Goal: Information Seeking & Learning: Learn about a topic

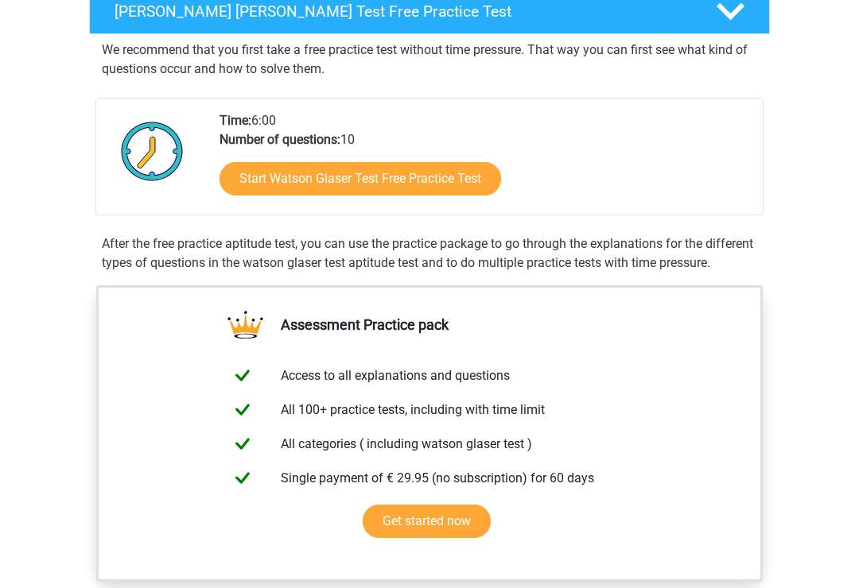
scroll to position [272, 0]
click at [457, 180] on link "Start Watson Glaser Test Free Practice Test" at bounding box center [359, 178] width 281 height 33
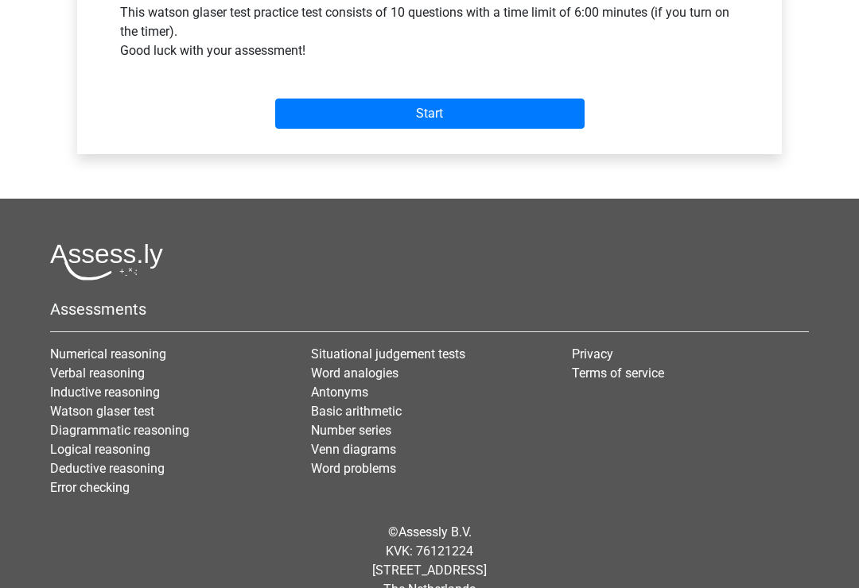
scroll to position [643, 0]
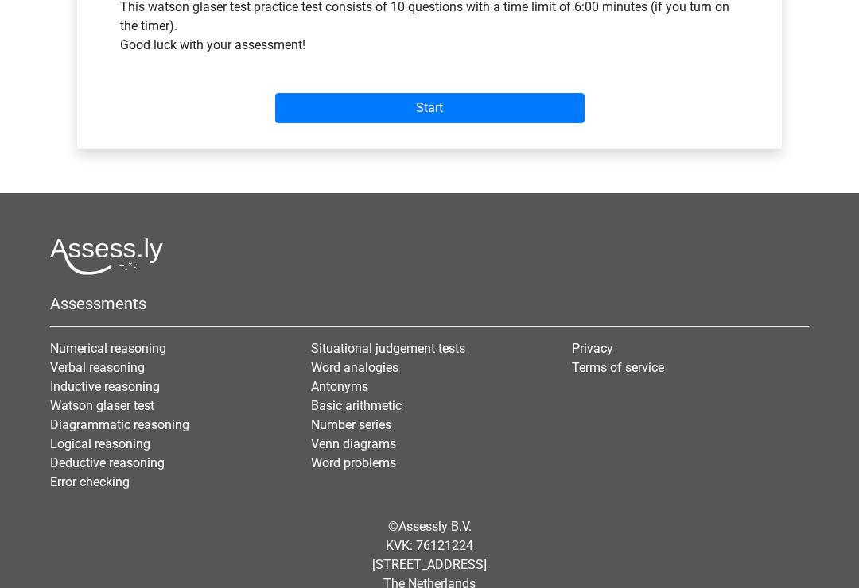
click at [510, 106] on input "Start" at bounding box center [429, 108] width 309 height 30
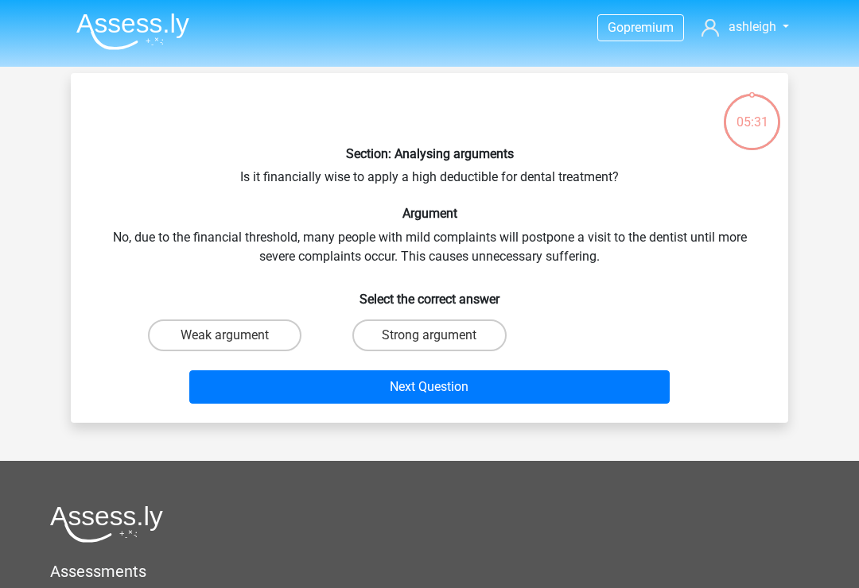
click at [200, 335] on label "Weak argument" at bounding box center [224, 336] width 153 height 32
click at [225, 335] on input "Weak argument" at bounding box center [230, 340] width 10 height 10
radio input "true"
click at [480, 384] on button "Next Question" at bounding box center [429, 386] width 481 height 33
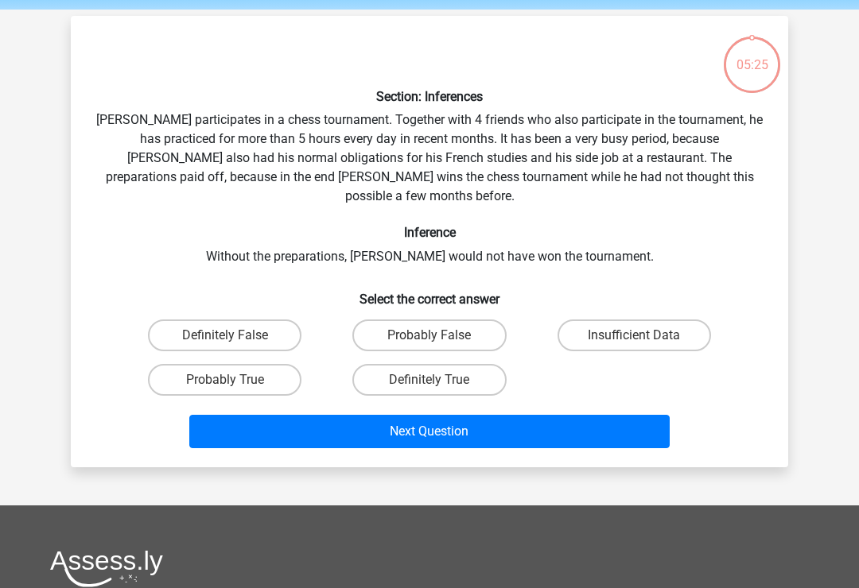
scroll to position [73, 0]
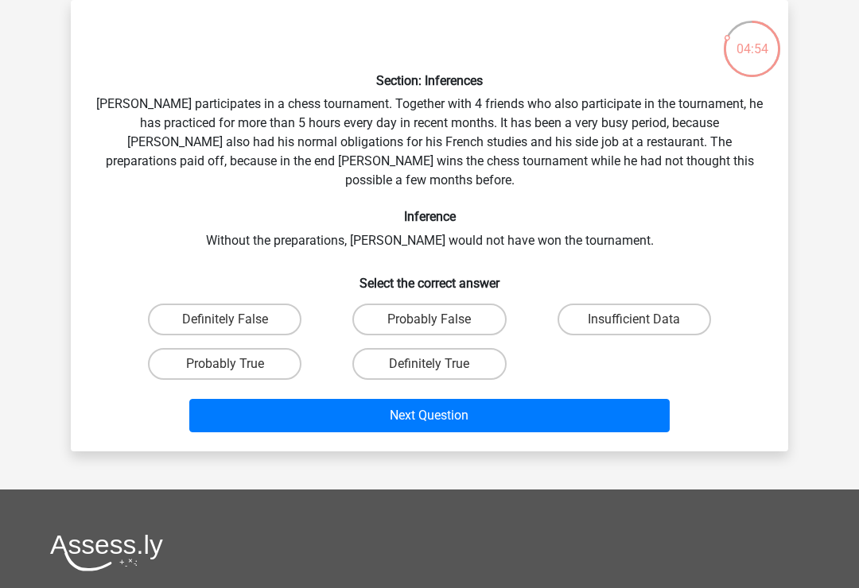
click at [262, 356] on label "Probably True" at bounding box center [224, 364] width 153 height 32
click at [235, 364] on input "Probably True" at bounding box center [230, 369] width 10 height 10
radio input "true"
click at [333, 406] on button "Next Question" at bounding box center [429, 415] width 481 height 33
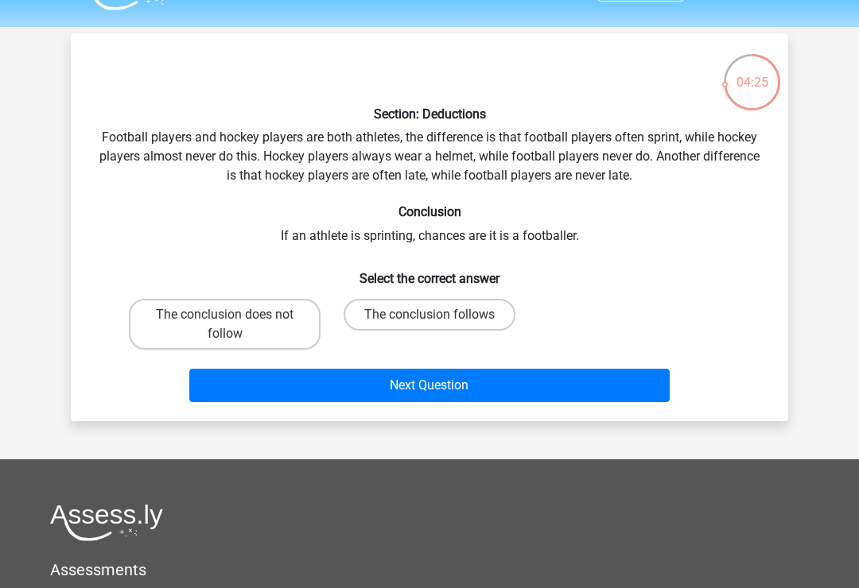
scroll to position [0, 0]
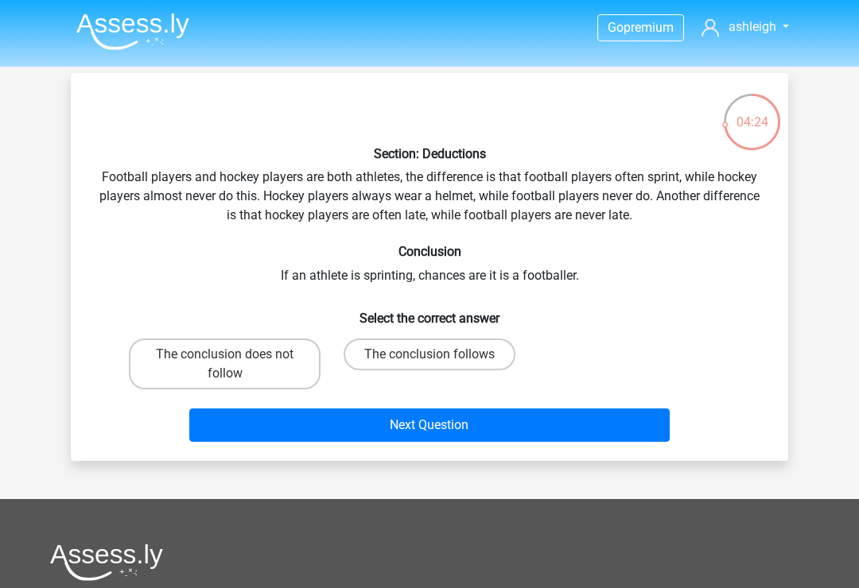
click at [279, 356] on label "The conclusion does not follow" at bounding box center [225, 364] width 192 height 51
click at [235, 356] on input "The conclusion does not follow" at bounding box center [230, 360] width 10 height 10
radio input "true"
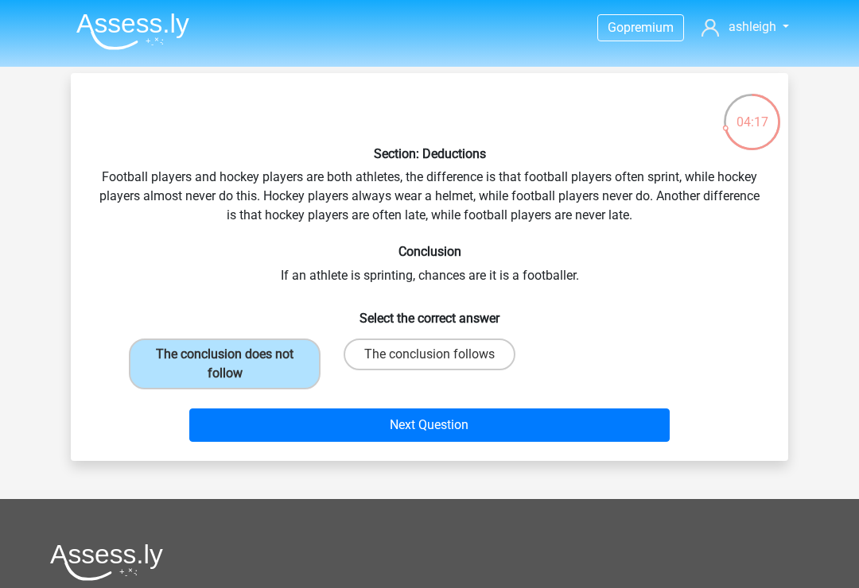
click at [493, 433] on button "Next Question" at bounding box center [429, 425] width 481 height 33
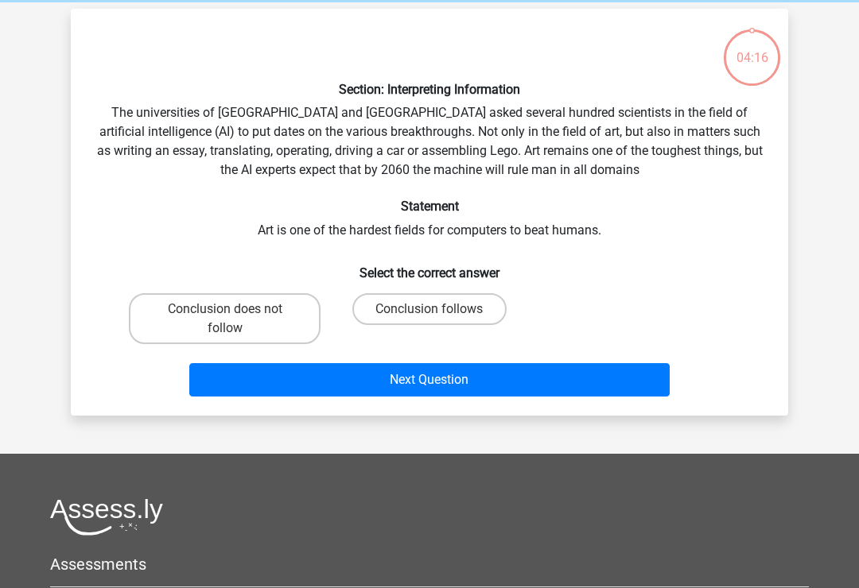
scroll to position [73, 0]
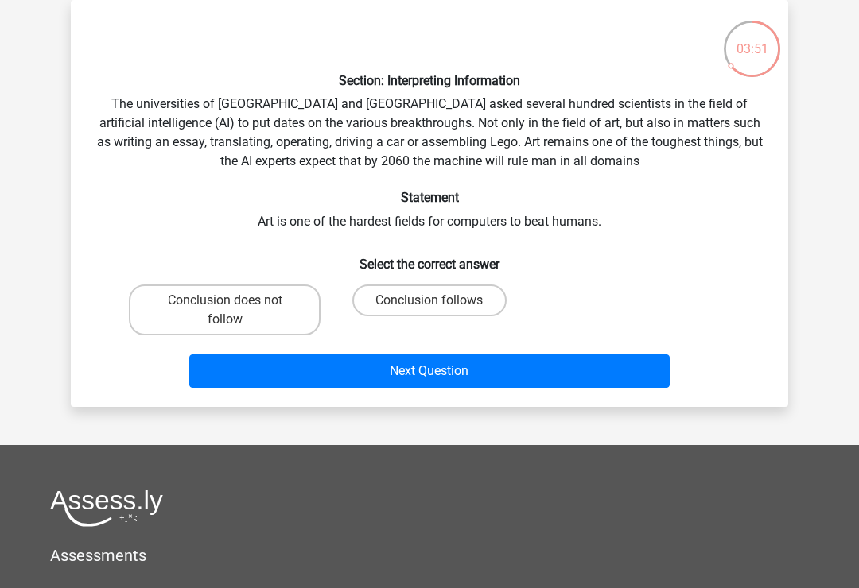
click at [450, 292] on label "Conclusion follows" at bounding box center [428, 301] width 153 height 32
click at [440, 300] on input "Conclusion follows" at bounding box center [434, 305] width 10 height 10
radio input "true"
click at [404, 370] on button "Next Question" at bounding box center [429, 371] width 481 height 33
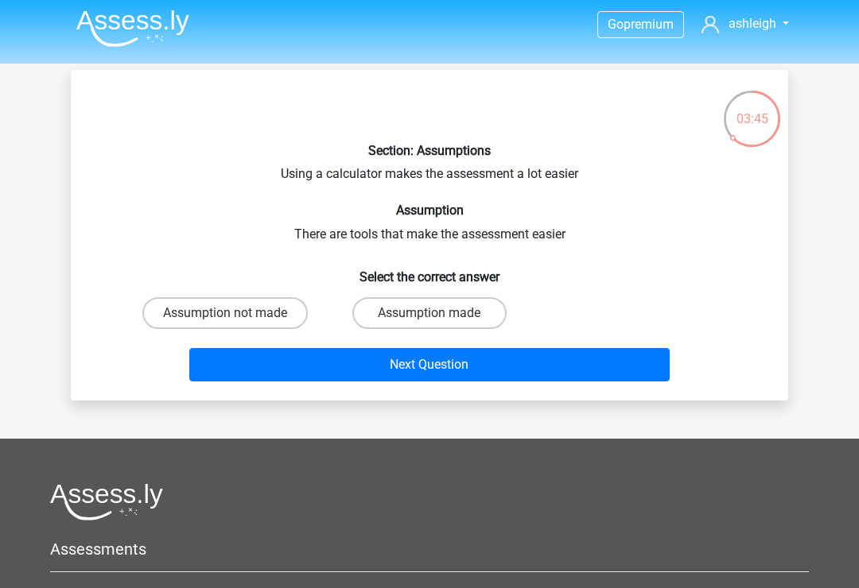
scroll to position [6, 0]
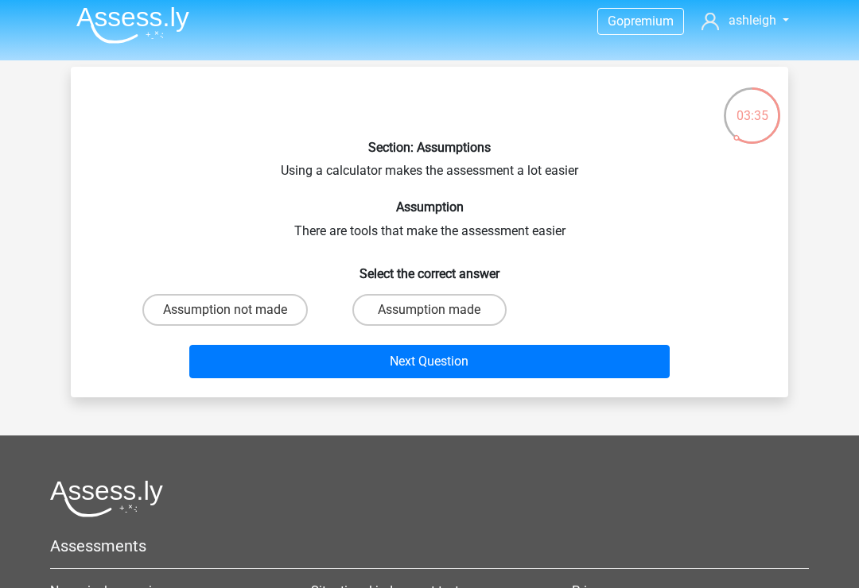
click at [412, 301] on label "Assumption made" at bounding box center [428, 310] width 153 height 32
click at [429, 310] on input "Assumption made" at bounding box center [434, 315] width 10 height 10
radio input "true"
click at [340, 370] on button "Next Question" at bounding box center [429, 361] width 481 height 33
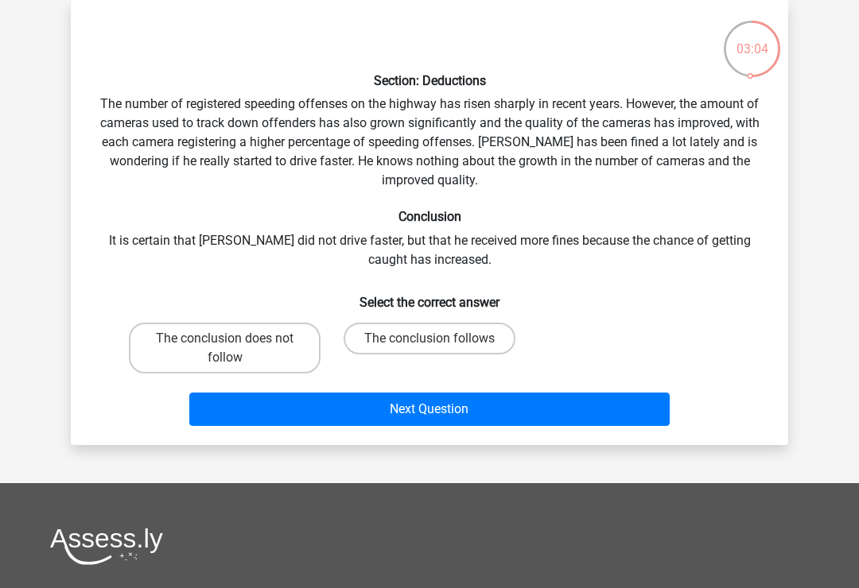
scroll to position [72, 0]
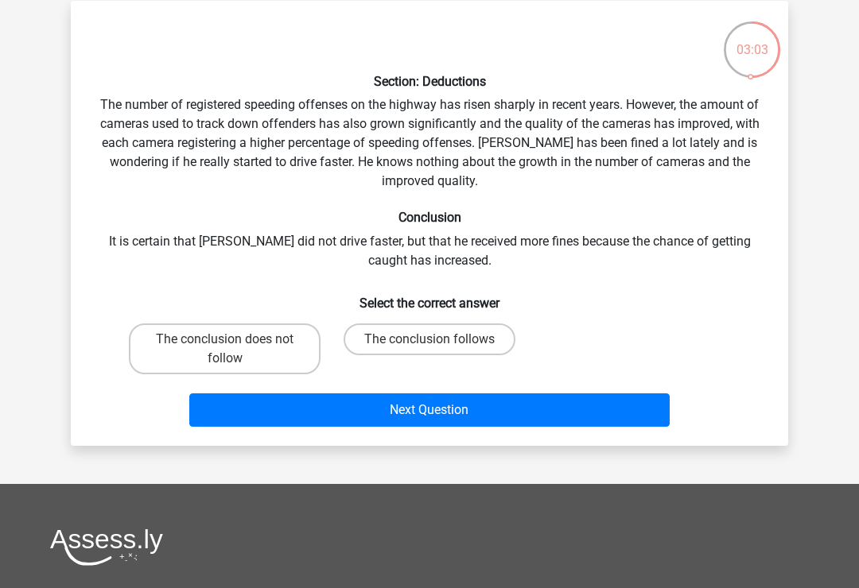
click at [207, 366] on label "The conclusion does not follow" at bounding box center [225, 349] width 192 height 51
click at [225, 350] on input "The conclusion does not follow" at bounding box center [230, 344] width 10 height 10
radio input "true"
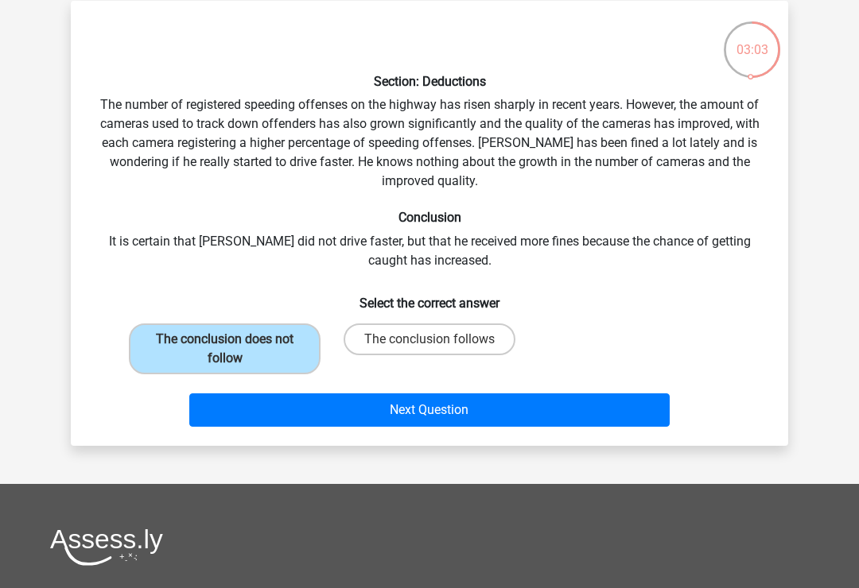
click at [312, 424] on button "Next Question" at bounding box center [429, 409] width 481 height 33
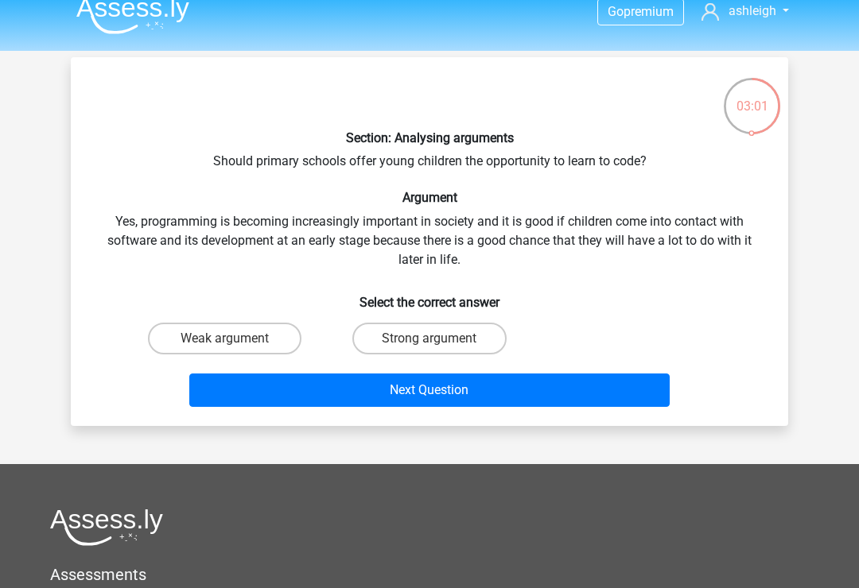
scroll to position [15, 0]
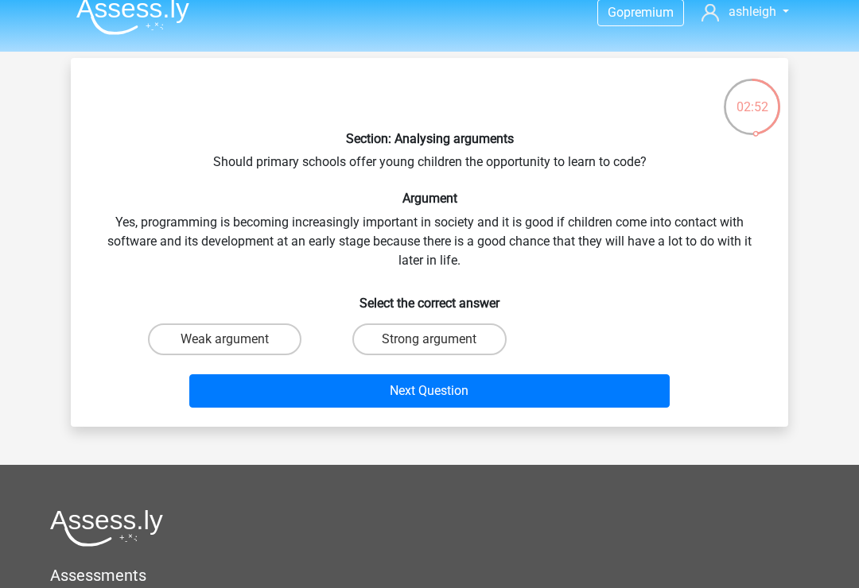
click at [452, 340] on label "Strong argument" at bounding box center [428, 340] width 153 height 32
click at [440, 340] on input "Strong argument" at bounding box center [434, 344] width 10 height 10
radio input "true"
click at [519, 401] on button "Next Question" at bounding box center [429, 390] width 481 height 33
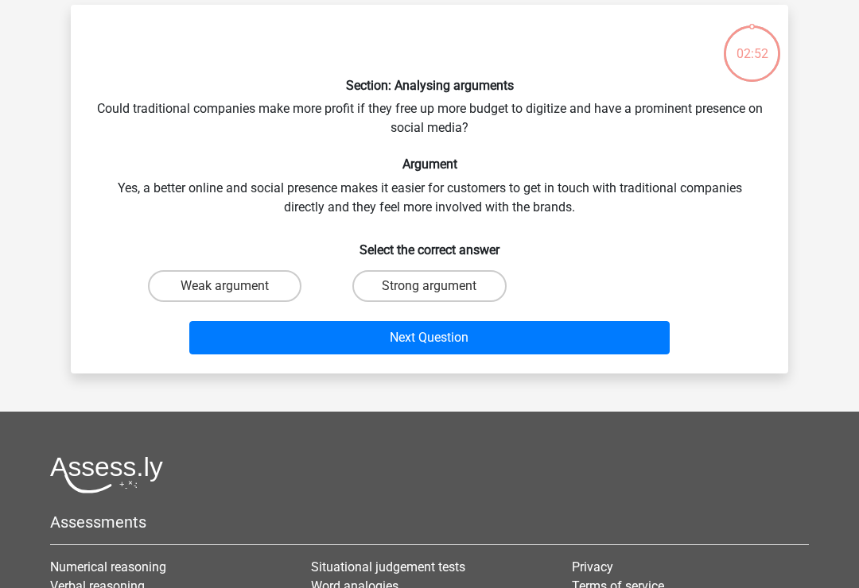
scroll to position [73, 0]
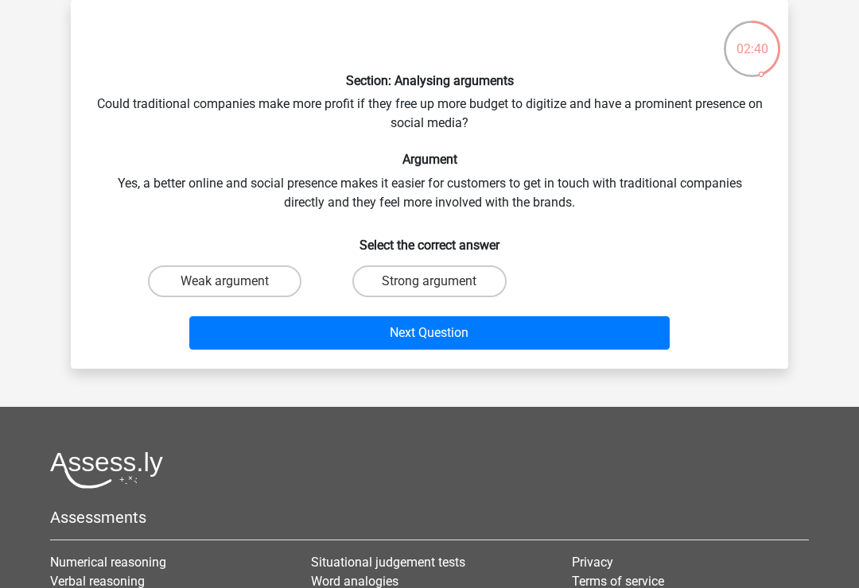
click at [261, 285] on label "Weak argument" at bounding box center [224, 282] width 153 height 32
click at [235, 285] on input "Weak argument" at bounding box center [230, 286] width 10 height 10
radio input "true"
click at [449, 331] on button "Next Question" at bounding box center [429, 332] width 481 height 33
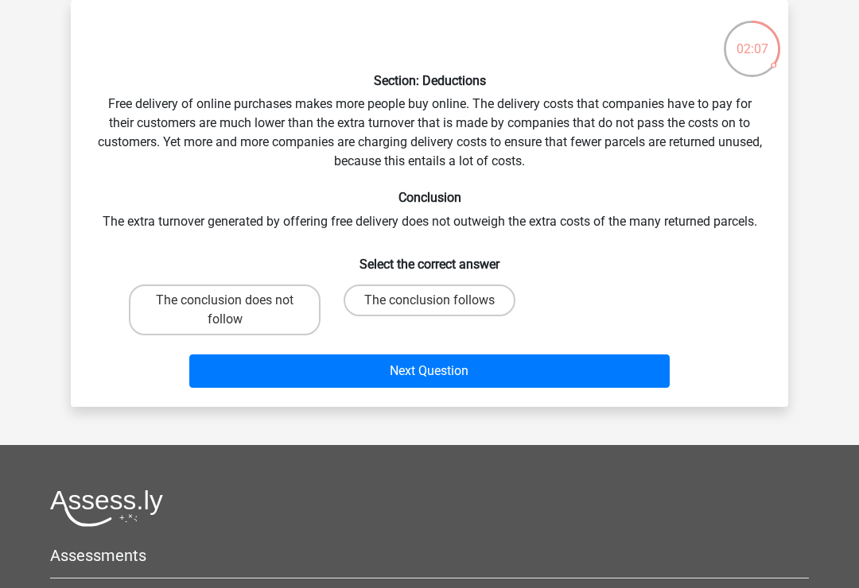
click at [408, 296] on label "The conclusion follows" at bounding box center [429, 301] width 172 height 32
click at [429, 300] on input "The conclusion follows" at bounding box center [434, 305] width 10 height 10
radio input "true"
click at [335, 375] on button "Next Question" at bounding box center [429, 371] width 481 height 33
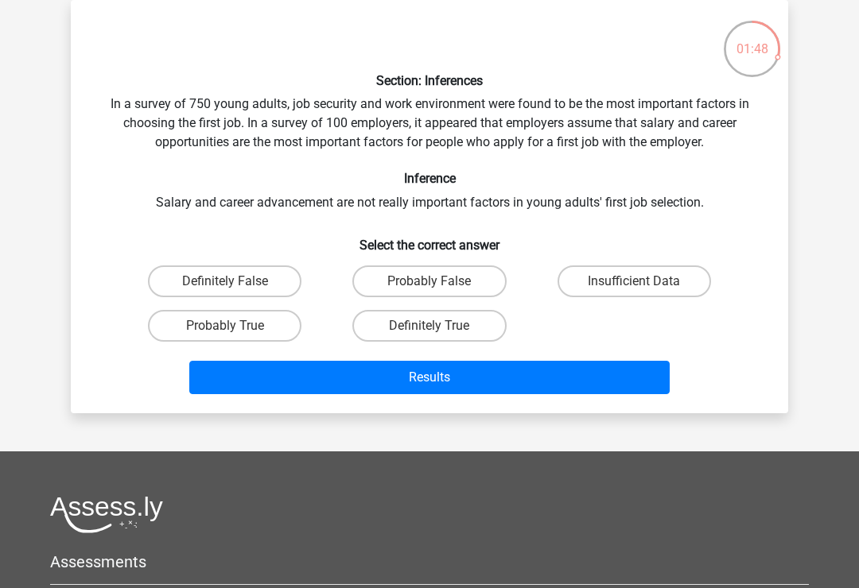
click at [666, 277] on label "Insufficient Data" at bounding box center [633, 282] width 153 height 32
click at [644, 281] on input "Insufficient Data" at bounding box center [639, 286] width 10 height 10
radio input "true"
click at [595, 383] on button "Results" at bounding box center [429, 377] width 481 height 33
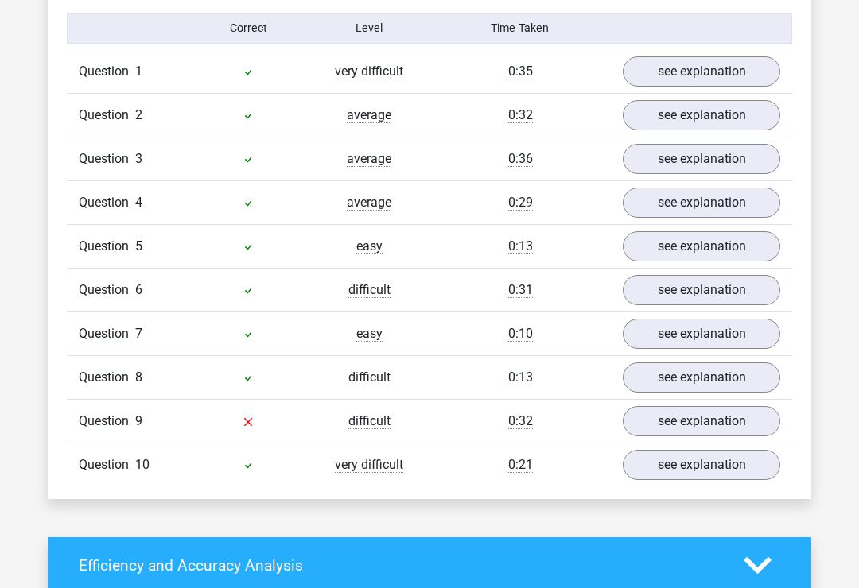
scroll to position [1269, 0]
click at [746, 410] on link "see explanation" at bounding box center [700, 421] width 157 height 30
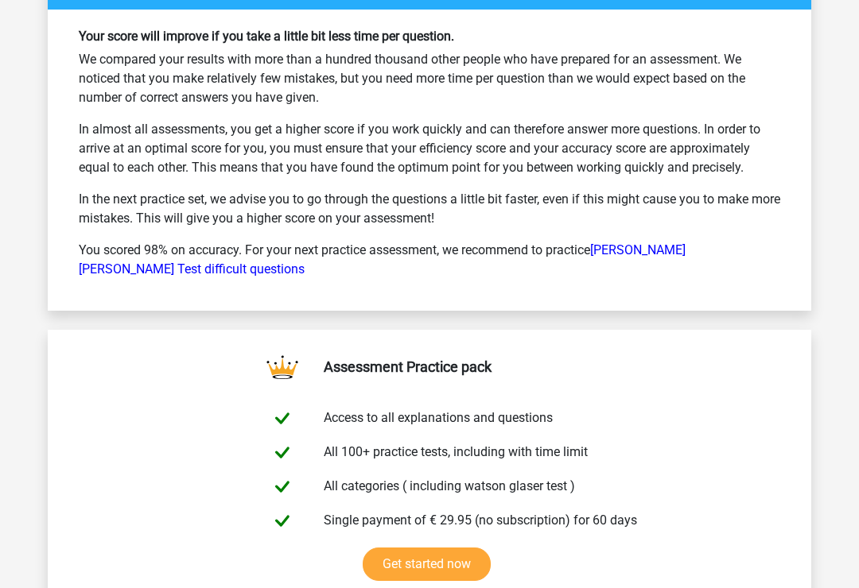
scroll to position [3242, 0]
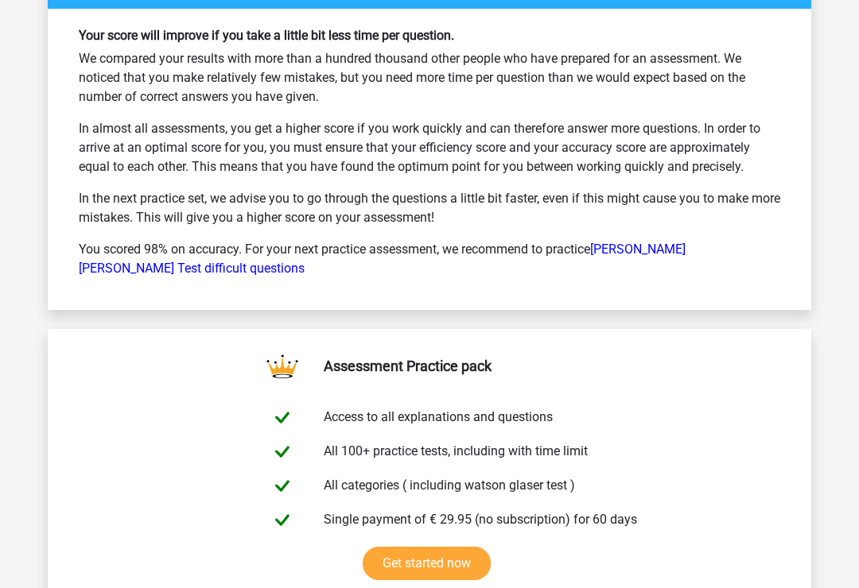
click at [672, 242] on link "Watson Glaser Test difficult questions" at bounding box center [382, 259] width 607 height 34
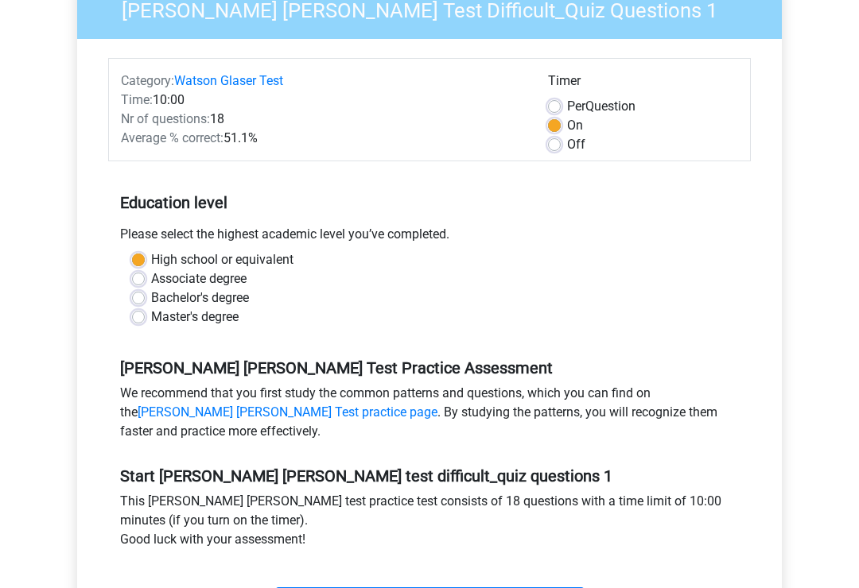
scroll to position [193, 0]
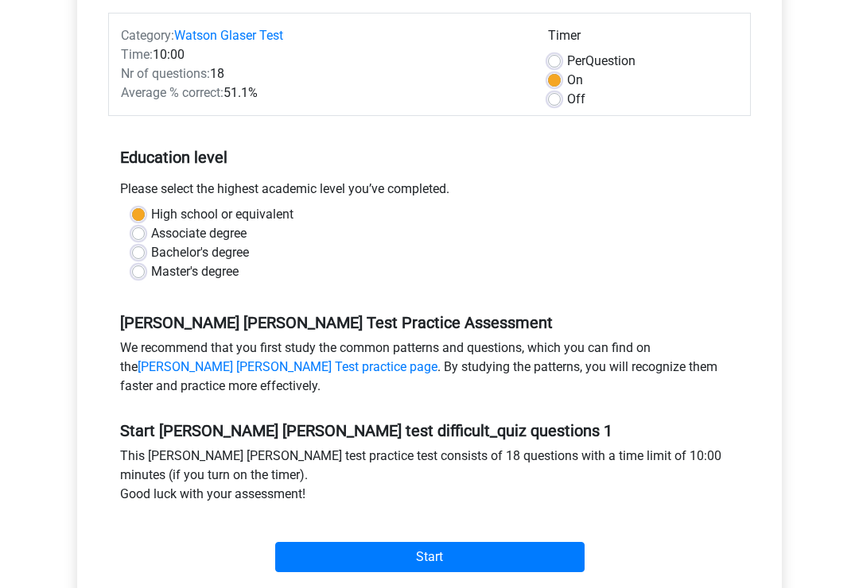
click at [424, 549] on input "Start" at bounding box center [429, 558] width 309 height 30
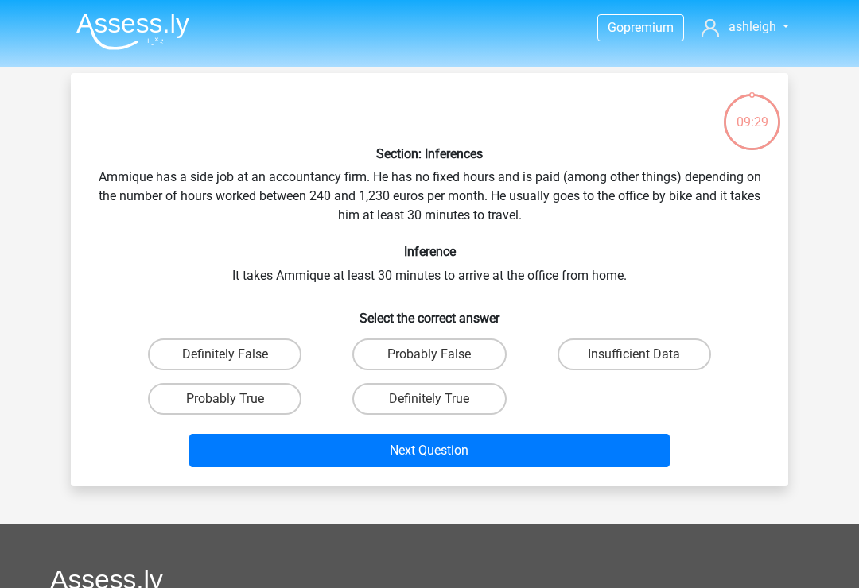
click at [252, 402] on label "Probably True" at bounding box center [224, 399] width 153 height 32
click at [235, 402] on input "Probably True" at bounding box center [230, 404] width 10 height 10
radio input "true"
click at [643, 359] on input "Insufficient Data" at bounding box center [639, 360] width 10 height 10
radio input "true"
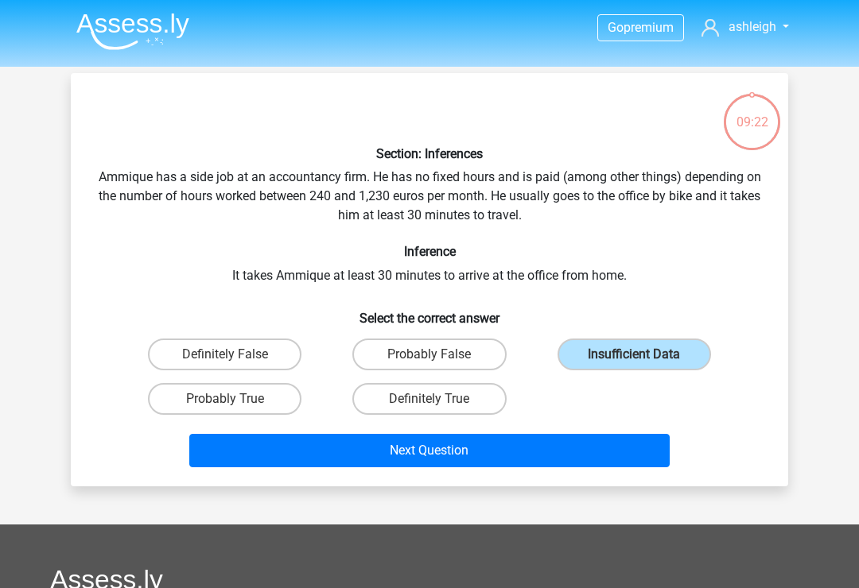
click at [569, 459] on button "Next Question" at bounding box center [429, 450] width 481 height 33
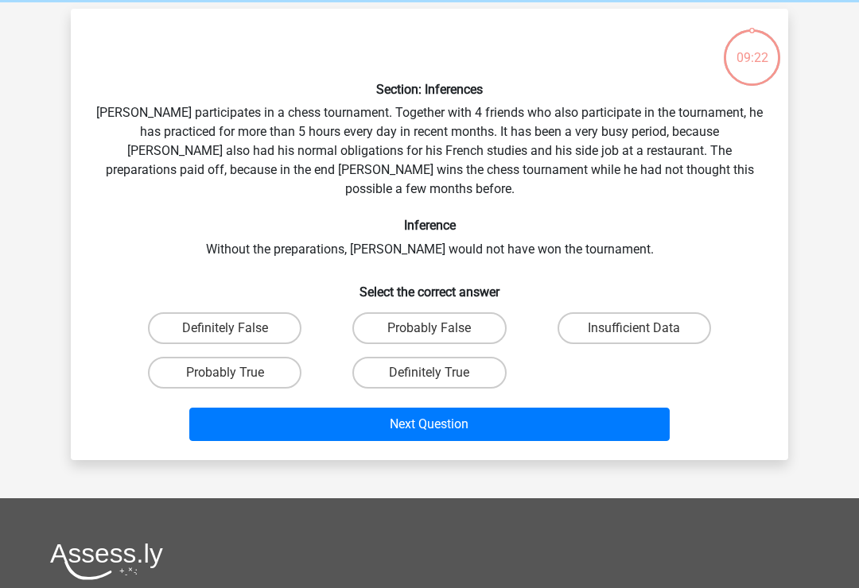
scroll to position [73, 0]
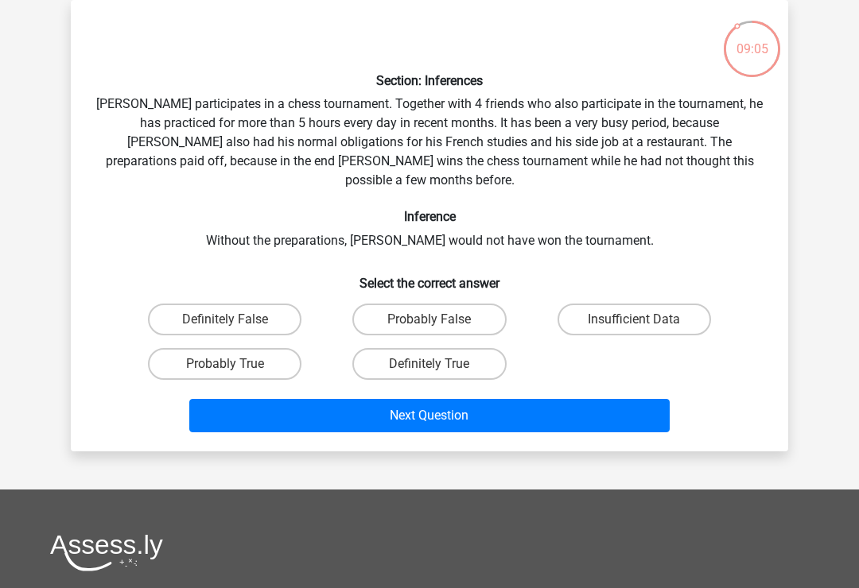
click at [260, 350] on label "Probably True" at bounding box center [224, 364] width 153 height 32
click at [235, 364] on input "Probably True" at bounding box center [230, 369] width 10 height 10
radio input "true"
click at [370, 406] on button "Next Question" at bounding box center [429, 415] width 481 height 33
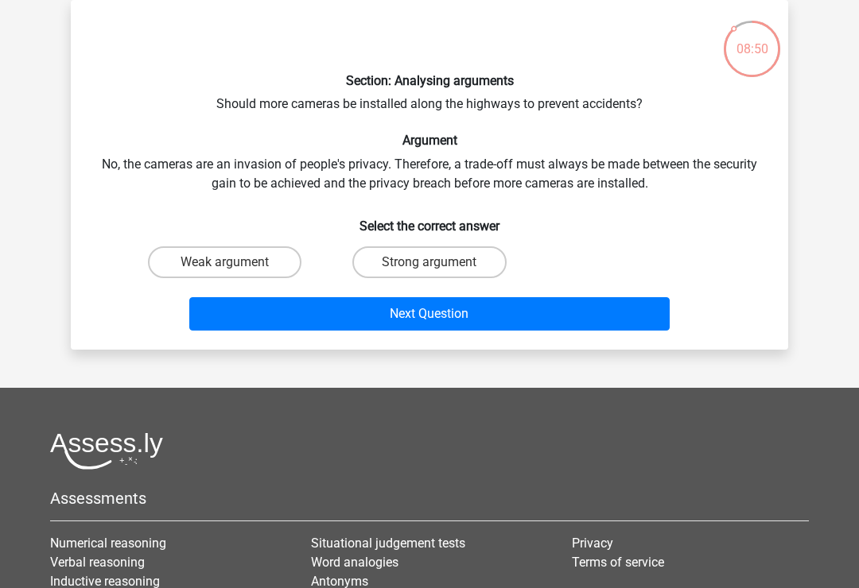
click at [486, 264] on label "Strong argument" at bounding box center [428, 262] width 153 height 32
click at [440, 264] on input "Strong argument" at bounding box center [434, 267] width 10 height 10
radio input "true"
click at [268, 265] on label "Weak argument" at bounding box center [224, 262] width 153 height 32
click at [235, 265] on input "Weak argument" at bounding box center [230, 267] width 10 height 10
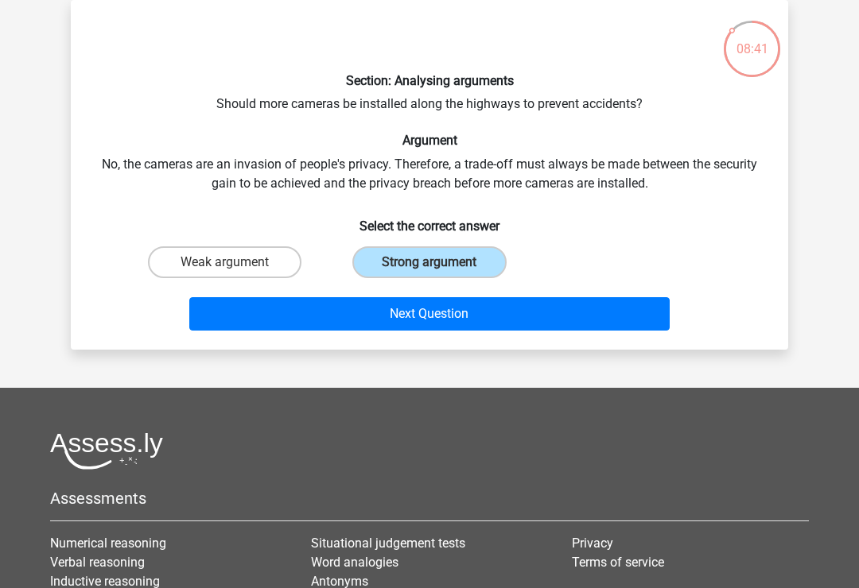
radio input "true"
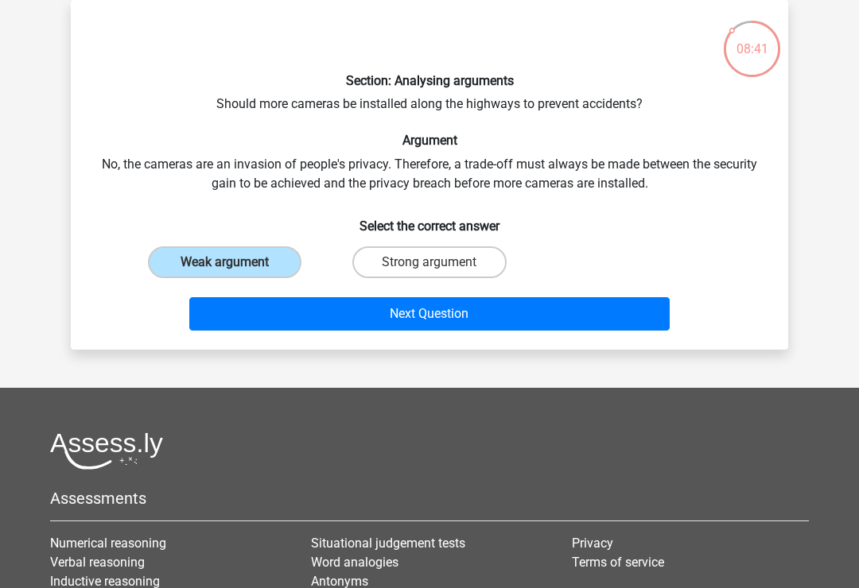
click at [411, 315] on button "Next Question" at bounding box center [429, 313] width 481 height 33
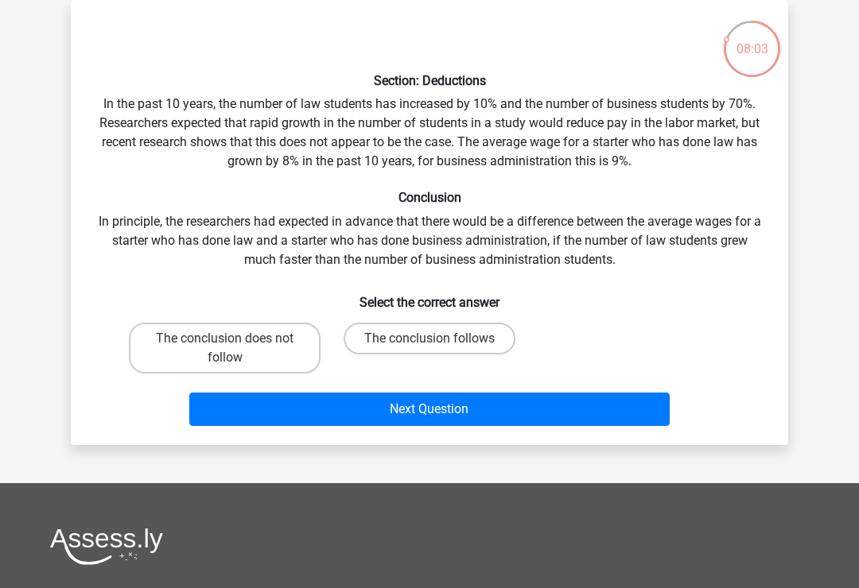
click at [467, 338] on label "The conclusion follows" at bounding box center [429, 339] width 172 height 32
click at [440, 339] on input "The conclusion follows" at bounding box center [434, 344] width 10 height 10
radio input "true"
click at [488, 418] on button "Next Question" at bounding box center [429, 409] width 481 height 33
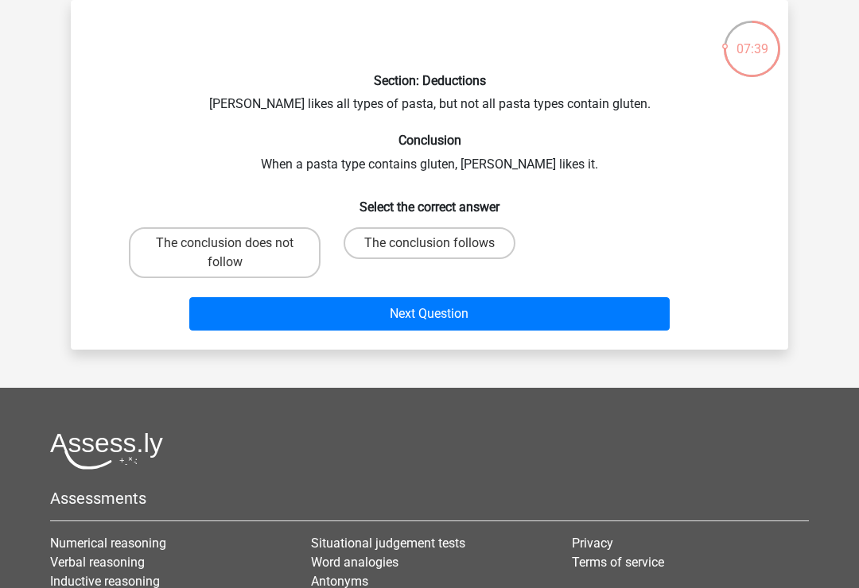
click at [260, 250] on label "The conclusion does not follow" at bounding box center [225, 252] width 192 height 51
click at [235, 250] on input "The conclusion does not follow" at bounding box center [230, 248] width 10 height 10
radio input "true"
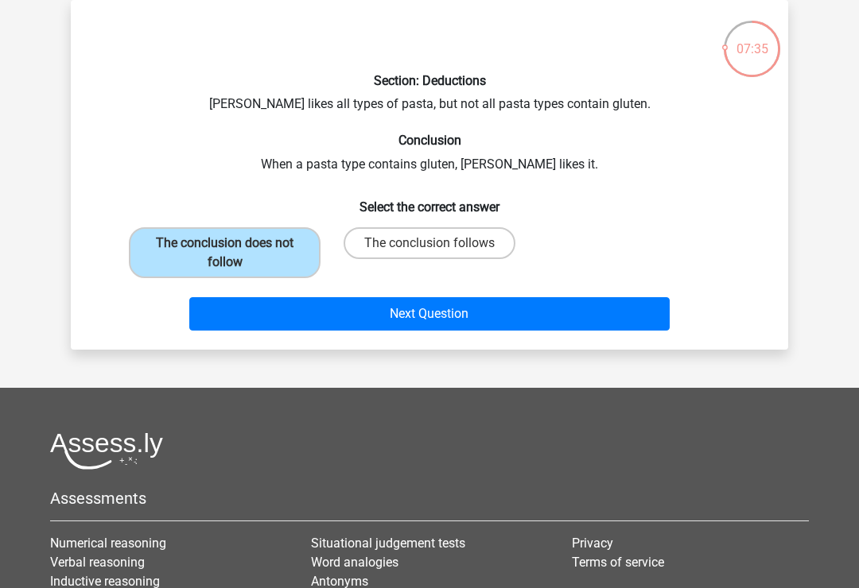
click at [438, 312] on button "Next Question" at bounding box center [429, 313] width 481 height 33
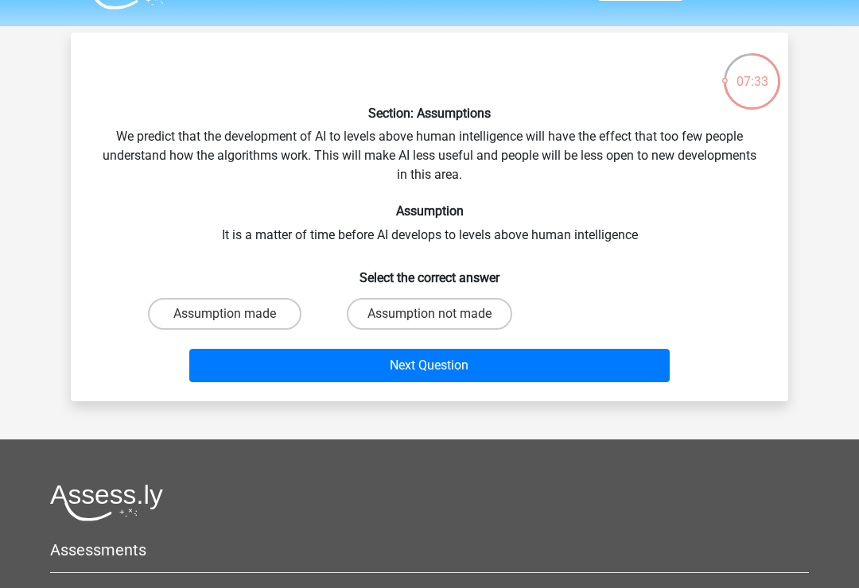
scroll to position [41, 0]
click at [218, 320] on label "Assumption made" at bounding box center [224, 314] width 153 height 32
click at [225, 320] on input "Assumption made" at bounding box center [230, 319] width 10 height 10
radio input "true"
click at [198, 366] on button "Next Question" at bounding box center [429, 365] width 481 height 33
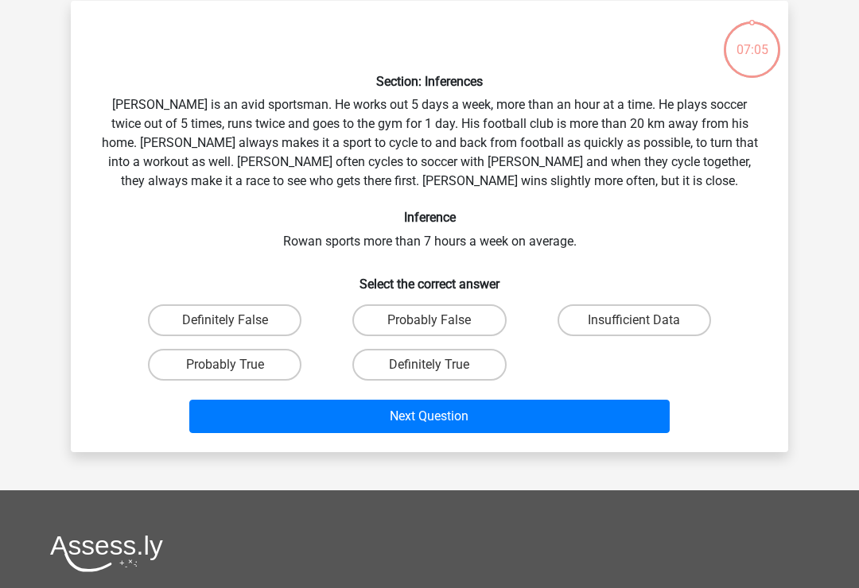
scroll to position [73, 0]
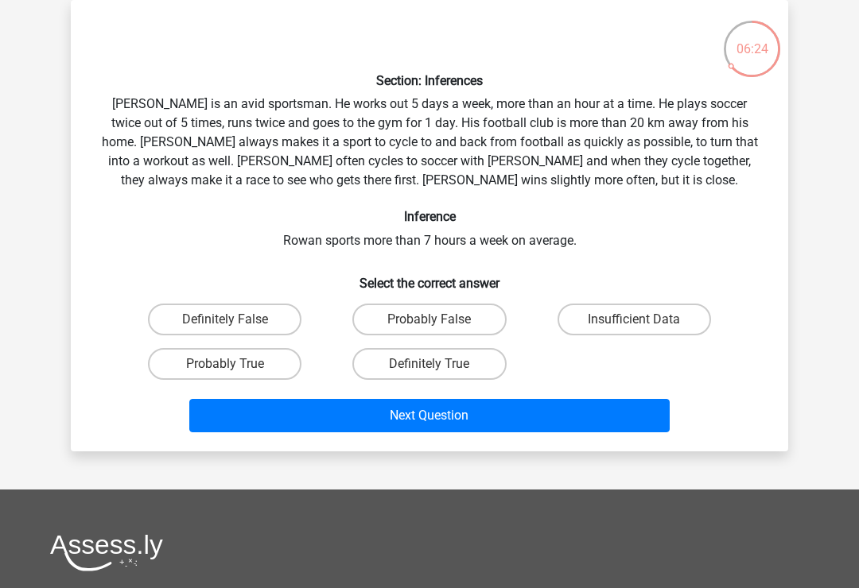
click at [262, 362] on label "Probably True" at bounding box center [224, 364] width 153 height 32
click at [235, 364] on input "Probably True" at bounding box center [230, 369] width 10 height 10
radio input "true"
click at [538, 421] on button "Next Question" at bounding box center [429, 415] width 481 height 33
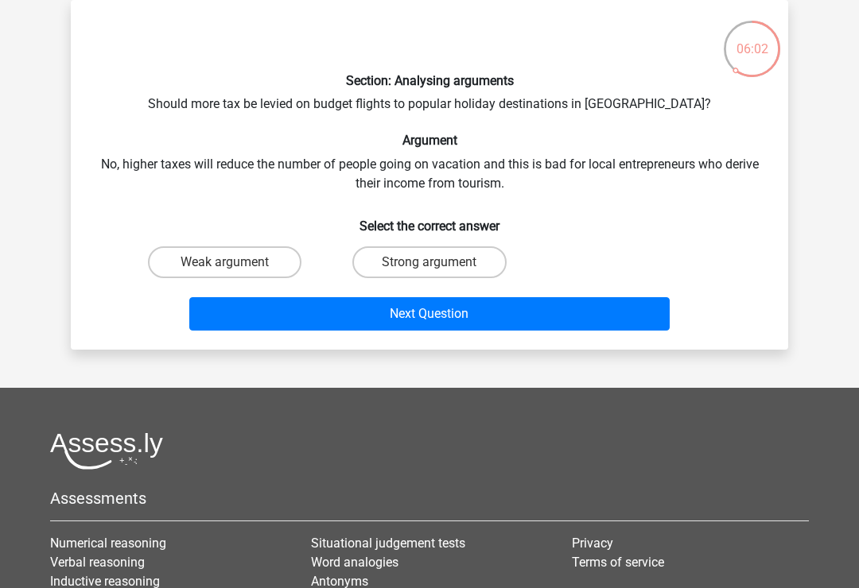
click at [223, 249] on label "Weak argument" at bounding box center [224, 262] width 153 height 32
click at [225, 262] on input "Weak argument" at bounding box center [230, 267] width 10 height 10
radio input "true"
click at [510, 317] on button "Next Question" at bounding box center [429, 313] width 481 height 33
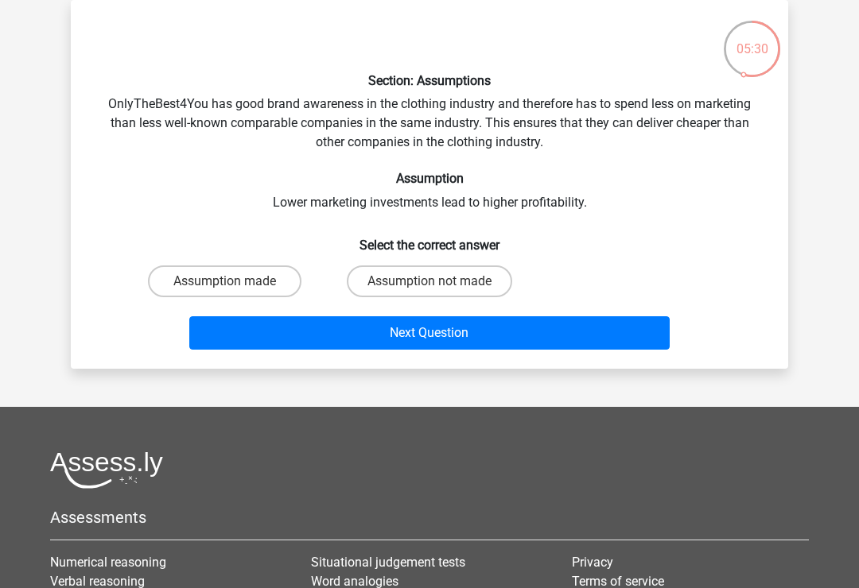
click at [238, 273] on label "Assumption made" at bounding box center [224, 282] width 153 height 32
click at [235, 281] on input "Assumption made" at bounding box center [230, 286] width 10 height 10
radio input "true"
click at [431, 328] on button "Next Question" at bounding box center [429, 332] width 481 height 33
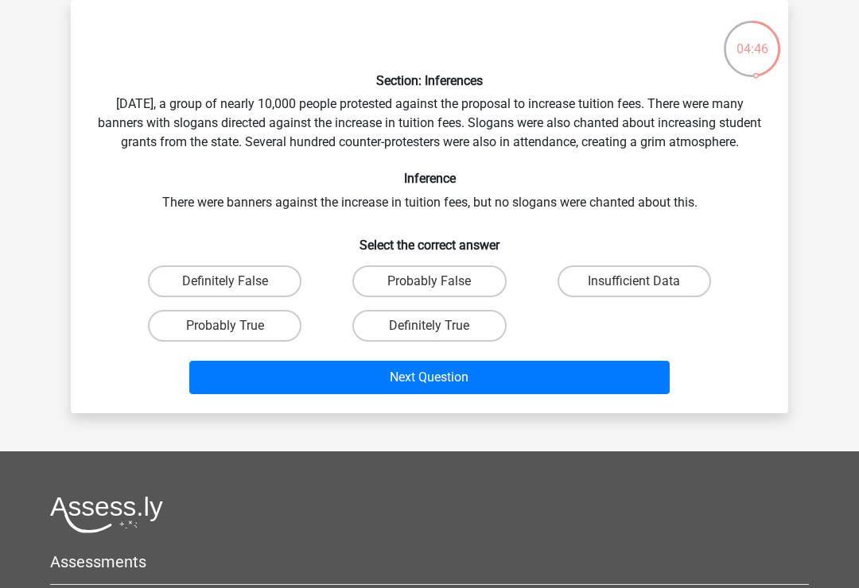
click at [670, 297] on label "Insufficient Data" at bounding box center [633, 282] width 153 height 32
click at [644, 292] on input "Insufficient Data" at bounding box center [639, 286] width 10 height 10
radio input "true"
click at [588, 387] on button "Next Question" at bounding box center [429, 377] width 481 height 33
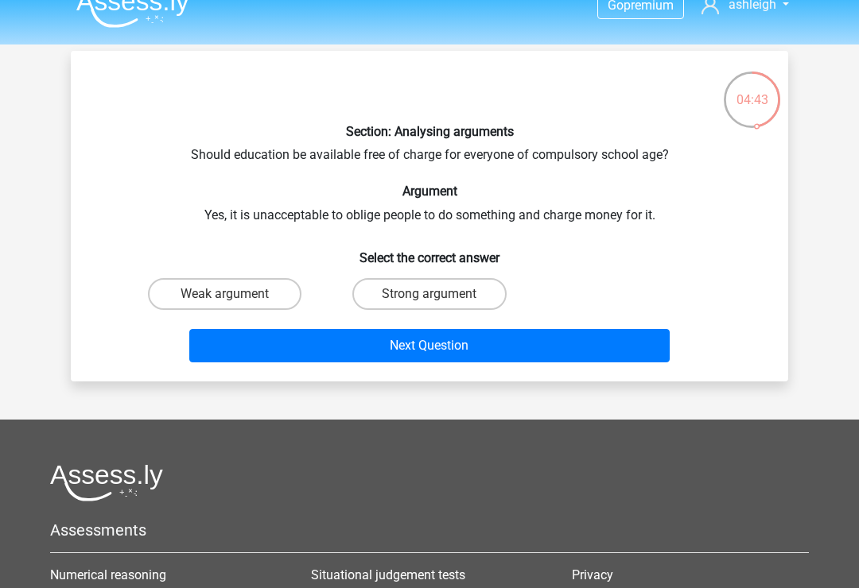
scroll to position [14, 0]
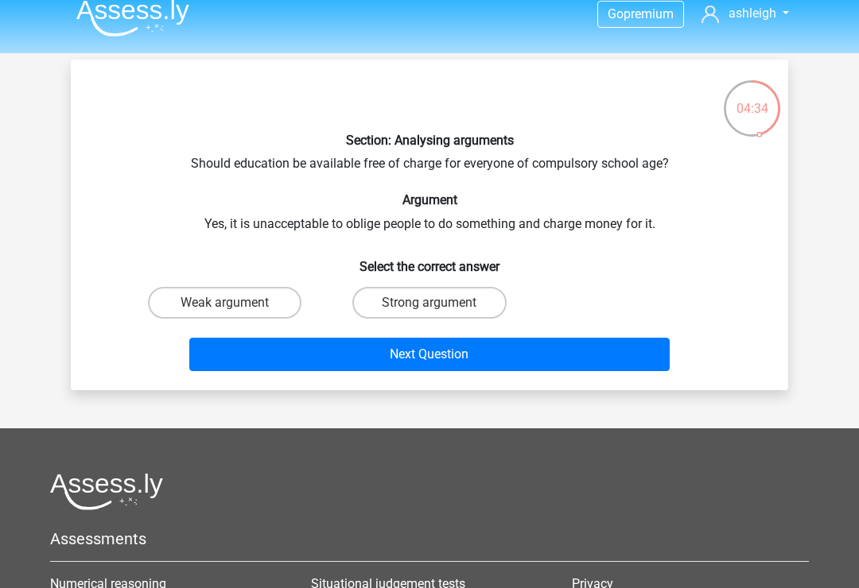
click at [266, 297] on label "Weak argument" at bounding box center [224, 303] width 153 height 32
click at [235, 303] on input "Weak argument" at bounding box center [230, 308] width 10 height 10
radio input "true"
click at [400, 357] on button "Next Question" at bounding box center [429, 354] width 481 height 33
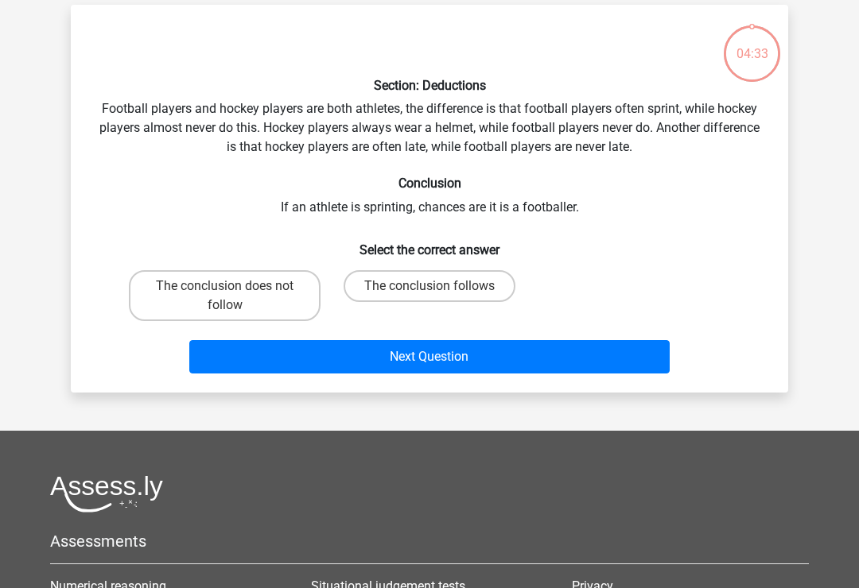
scroll to position [73, 0]
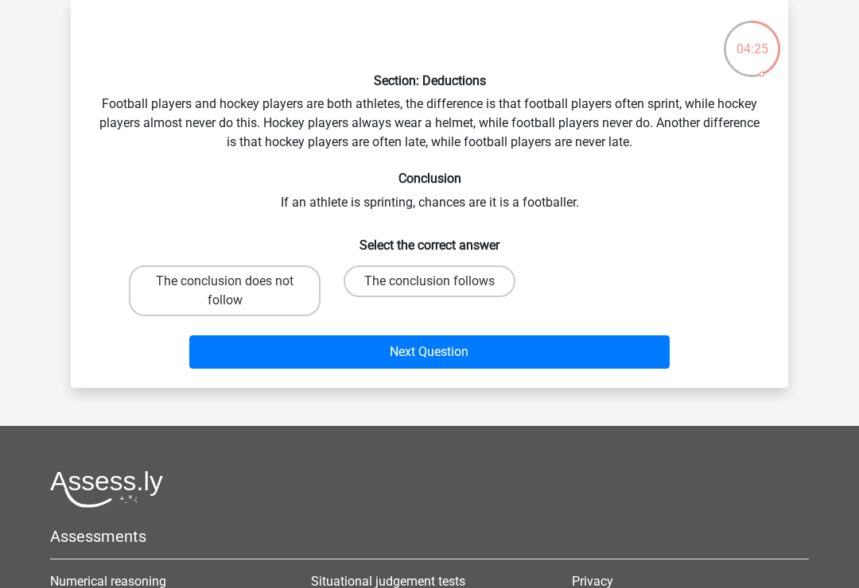
click at [284, 310] on label "The conclusion does not follow" at bounding box center [225, 291] width 192 height 51
click at [235, 292] on input "The conclusion does not follow" at bounding box center [230, 286] width 10 height 10
radio input "true"
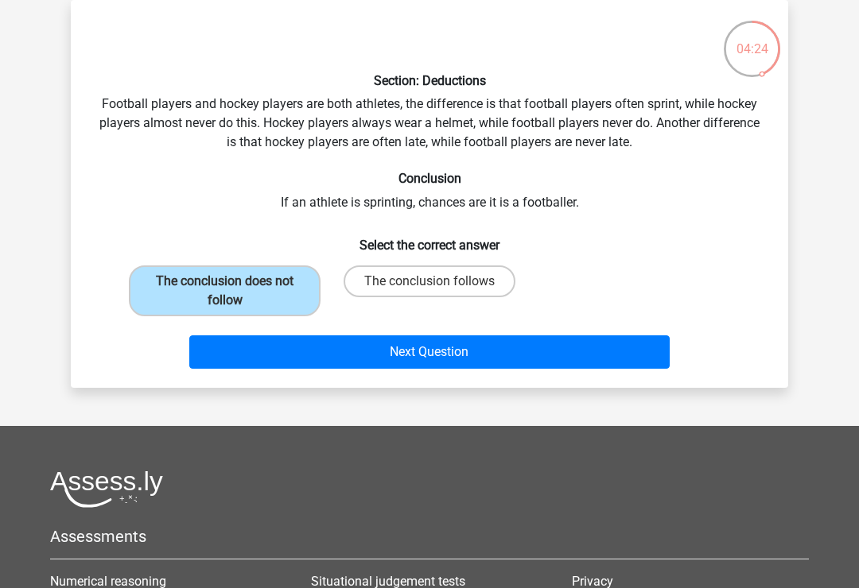
click at [450, 364] on button "Next Question" at bounding box center [429, 351] width 481 height 33
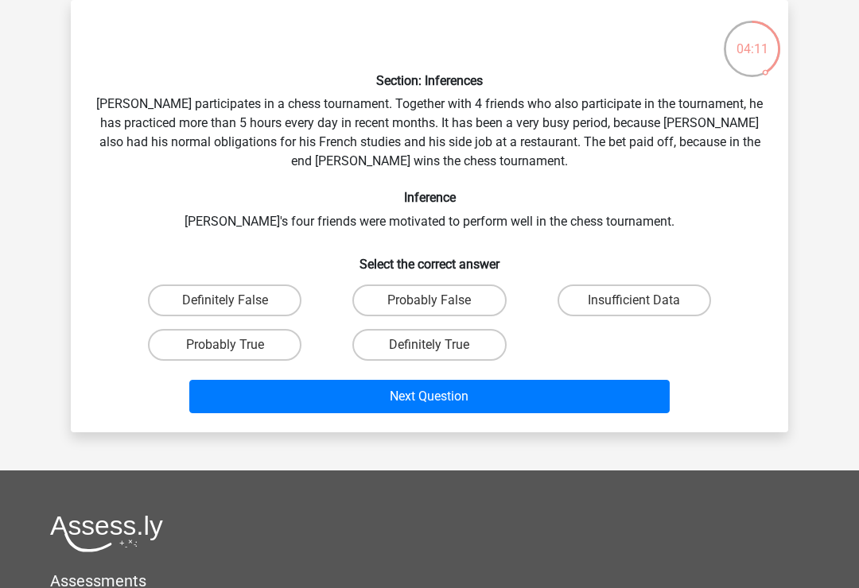
click at [657, 290] on label "Insufficient Data" at bounding box center [633, 301] width 153 height 32
click at [644, 300] on input "Insufficient Data" at bounding box center [639, 305] width 10 height 10
radio input "true"
click at [607, 389] on button "Next Question" at bounding box center [429, 396] width 481 height 33
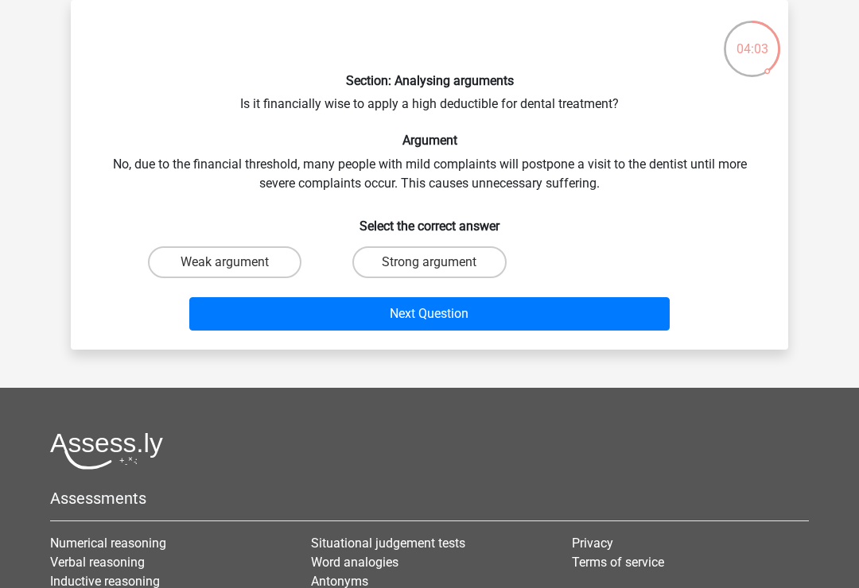
click at [254, 252] on label "Weak argument" at bounding box center [224, 262] width 153 height 32
click at [235, 262] on input "Weak argument" at bounding box center [230, 267] width 10 height 10
radio input "true"
click at [549, 314] on button "Next Question" at bounding box center [429, 313] width 481 height 33
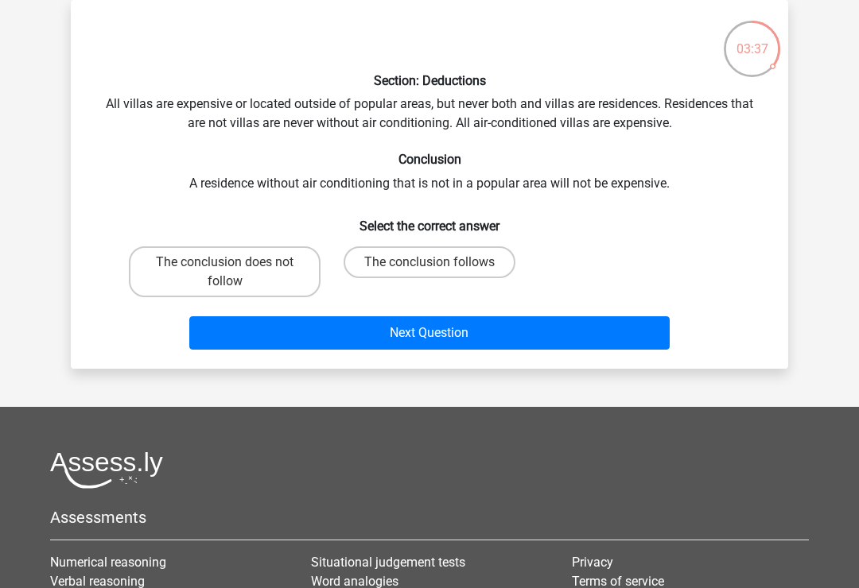
click at [483, 257] on label "The conclusion follows" at bounding box center [429, 262] width 172 height 32
click at [440, 262] on input "The conclusion follows" at bounding box center [434, 267] width 10 height 10
radio input "true"
click at [530, 338] on button "Next Question" at bounding box center [429, 332] width 481 height 33
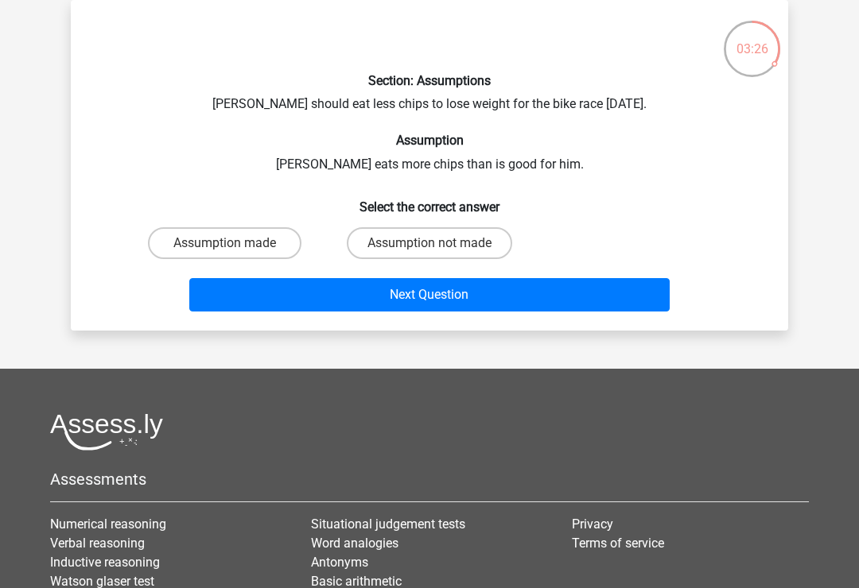
click at [242, 231] on label "Assumption made" at bounding box center [224, 243] width 153 height 32
click at [235, 243] on input "Assumption made" at bounding box center [230, 248] width 10 height 10
radio input "true"
click at [395, 302] on button "Next Question" at bounding box center [429, 294] width 481 height 33
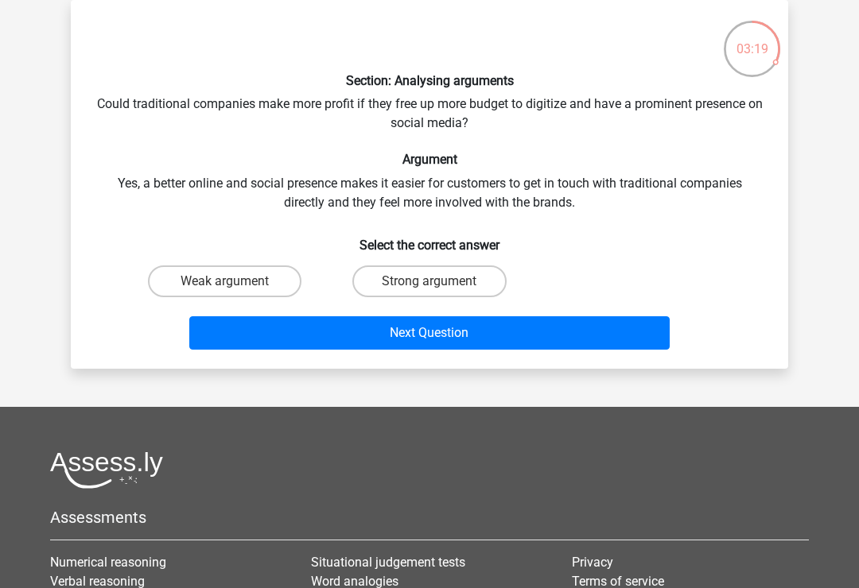
click at [219, 291] on label "Weak argument" at bounding box center [224, 282] width 153 height 32
click at [225, 291] on input "Weak argument" at bounding box center [230, 286] width 10 height 10
radio input "true"
click at [359, 346] on button "Next Question" at bounding box center [429, 332] width 481 height 33
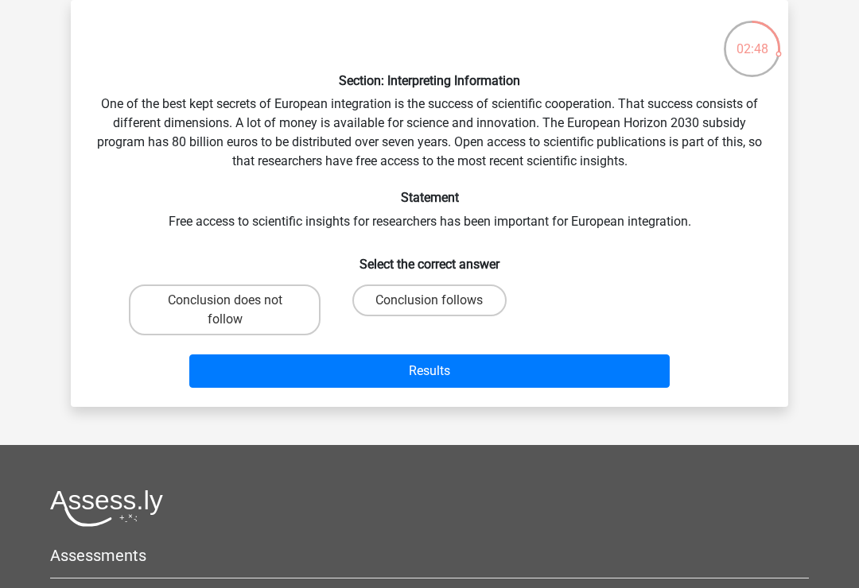
click at [432, 302] on input "Conclusion follows" at bounding box center [434, 305] width 10 height 10
radio input "true"
click at [486, 359] on button "Results" at bounding box center [429, 371] width 481 height 33
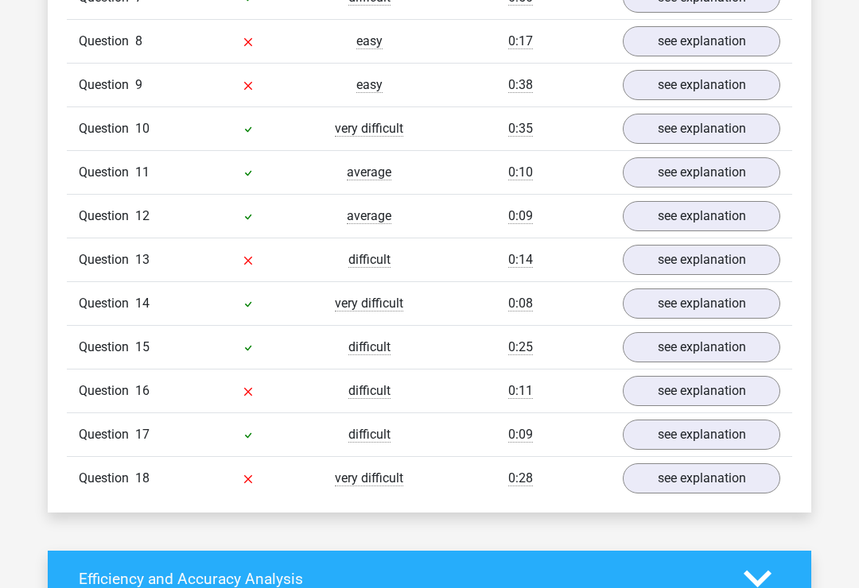
scroll to position [1611, 0]
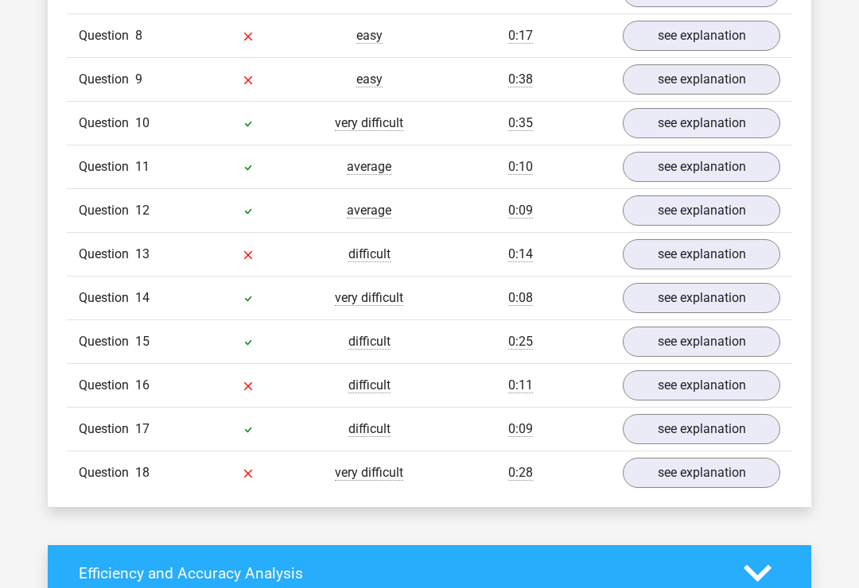
click at [734, 478] on link "see explanation" at bounding box center [700, 473] width 157 height 30
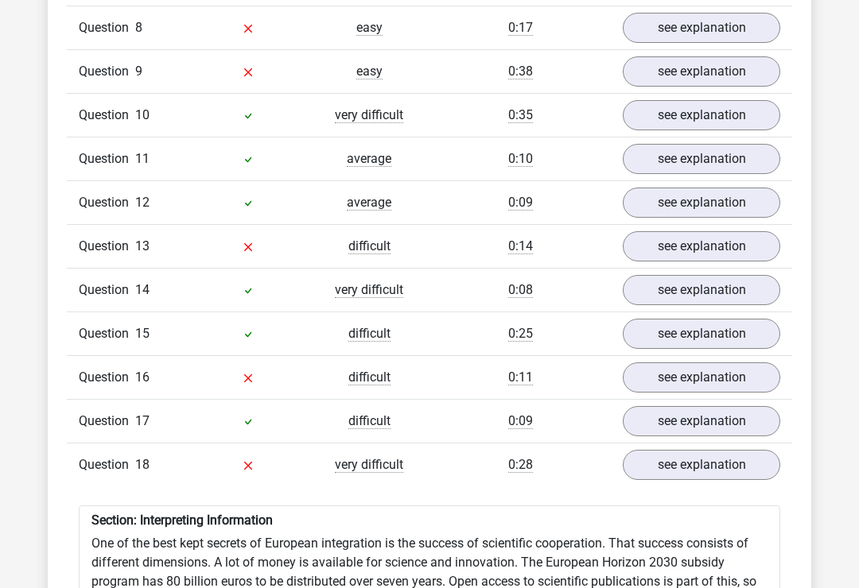
scroll to position [1618, 0]
click at [731, 377] on link "see explanation" at bounding box center [700, 378] width 157 height 30
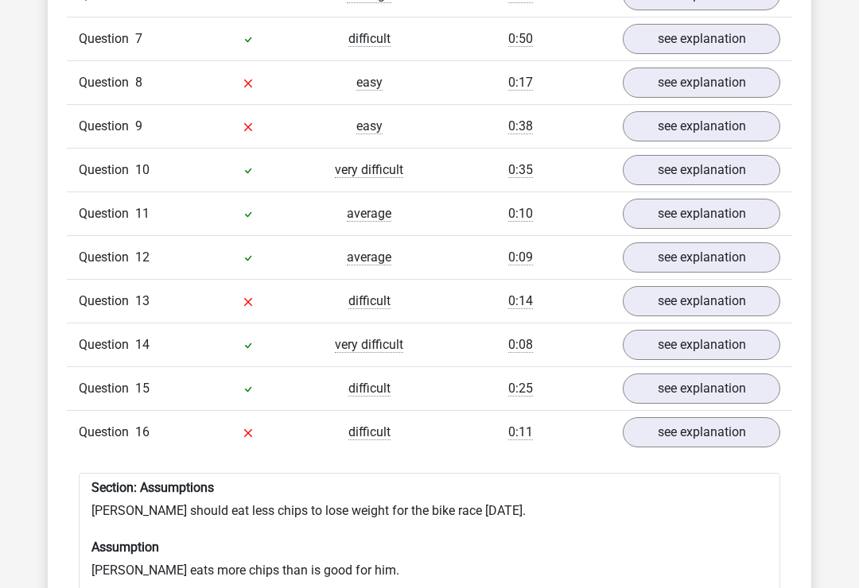
scroll to position [1537, 0]
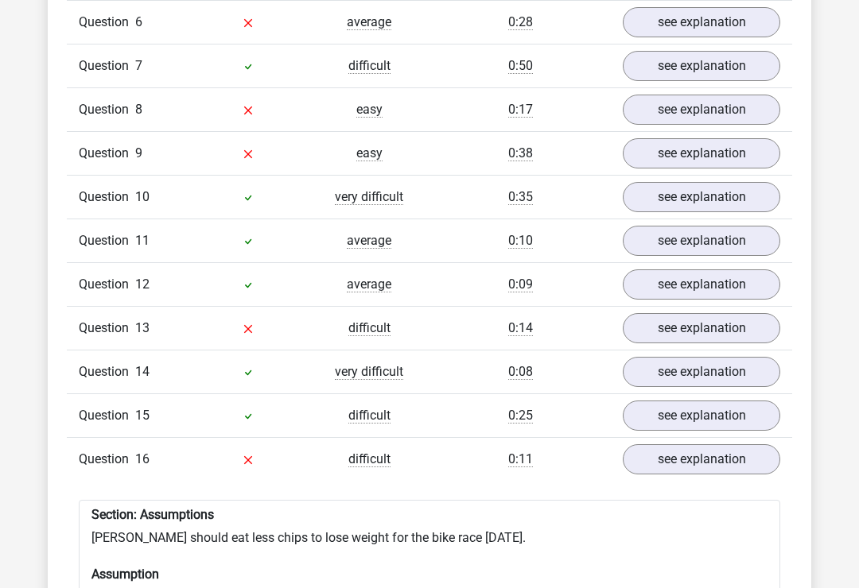
click at [739, 337] on link "see explanation" at bounding box center [700, 328] width 157 height 30
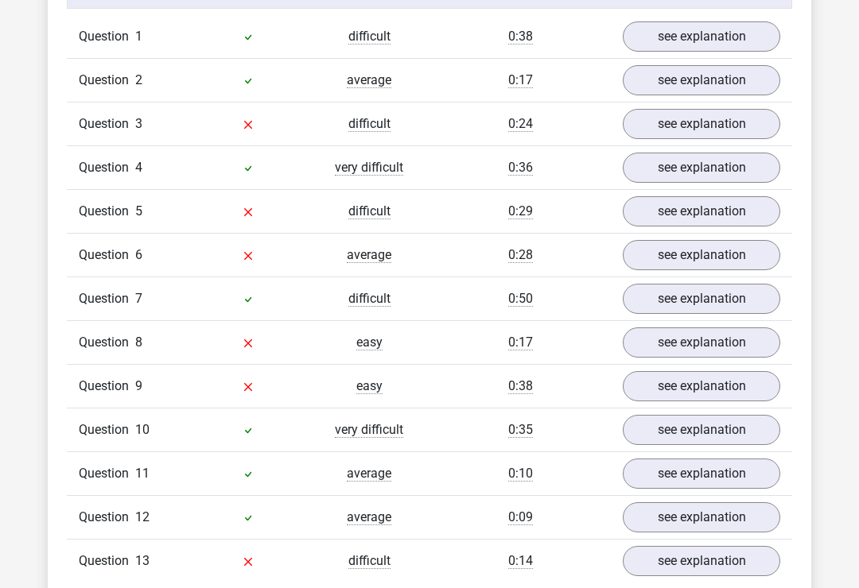
scroll to position [1294, 0]
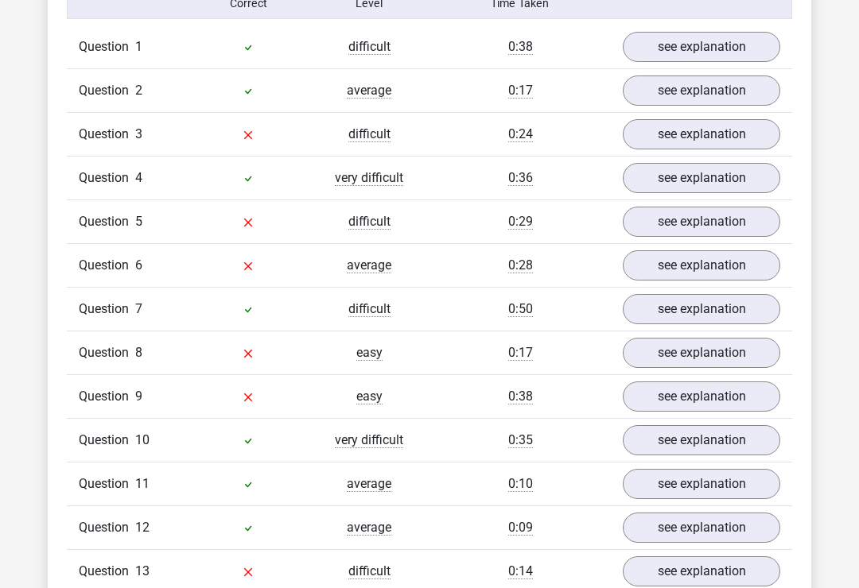
click at [696, 404] on link "see explanation" at bounding box center [700, 397] width 157 height 30
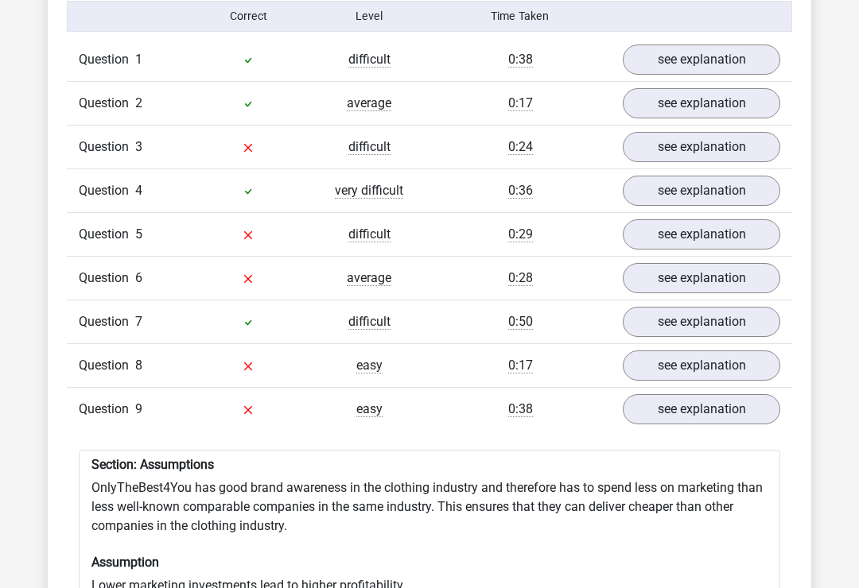
scroll to position [1280, 0]
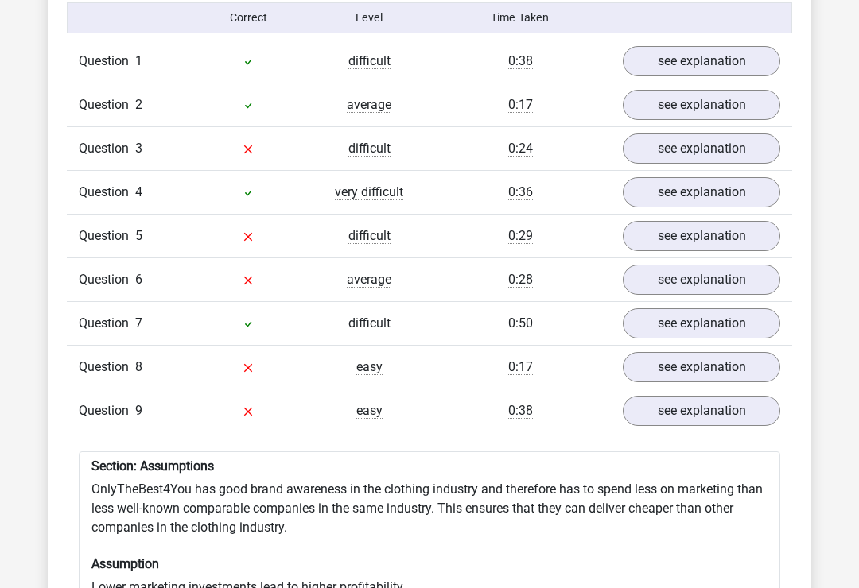
click at [734, 373] on link "see explanation" at bounding box center [700, 367] width 157 height 30
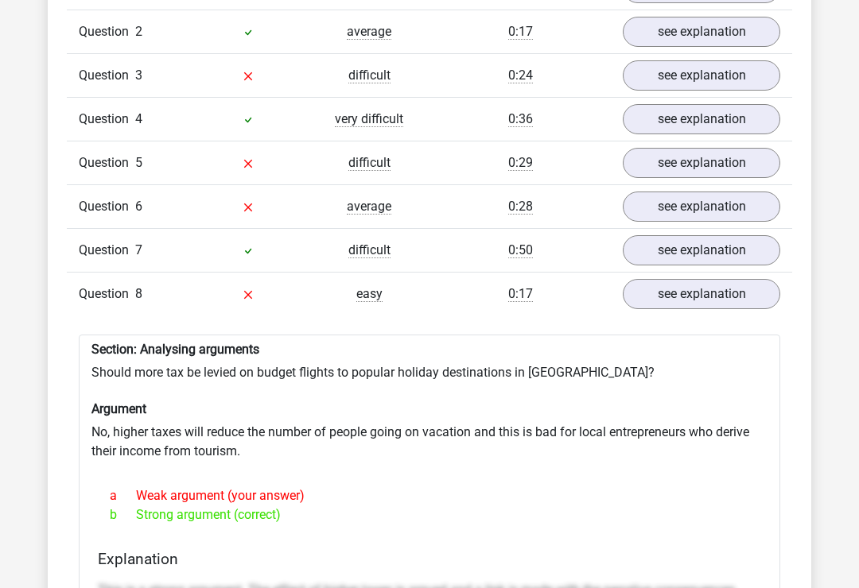
scroll to position [1354, 0]
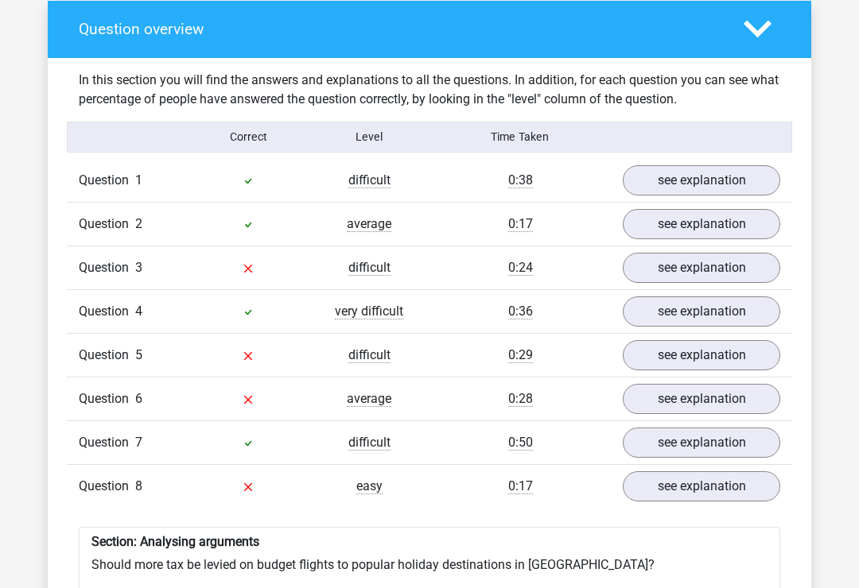
click at [723, 399] on link "see explanation" at bounding box center [700, 399] width 157 height 30
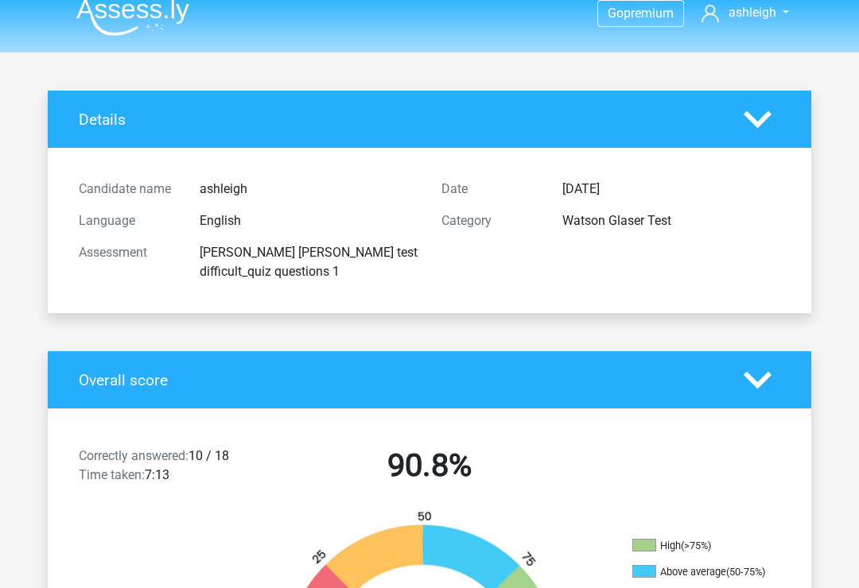
scroll to position [0, 0]
